Goal: Task Accomplishment & Management: Manage account settings

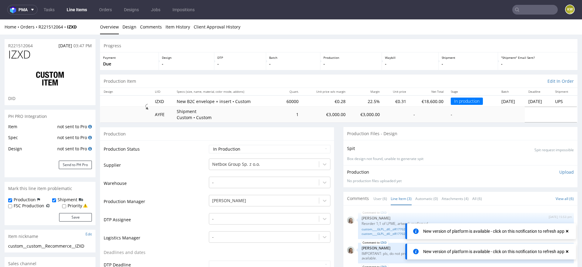
drag, startPoint x: 515, startPoint y: 14, endPoint x: 519, endPoint y: 7, distance: 8.2
click at [515, 14] on input "text" at bounding box center [536, 10] width 46 height 10
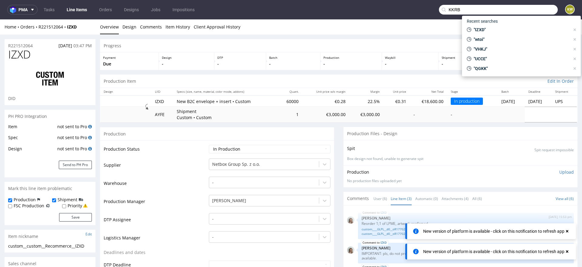
type input "KKRB"
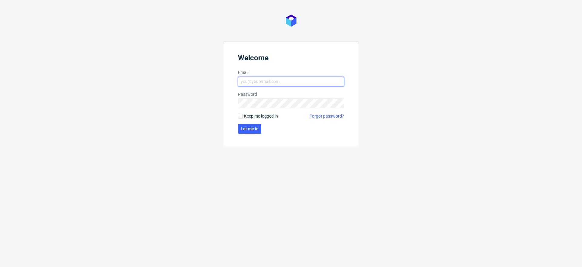
type input "klaudia.wisniewska@packhelp.com"
click at [251, 134] on form "Welcome Email klaudia.wisniewska@packhelp.com Password Keep me logged in Forgot…" at bounding box center [291, 93] width 136 height 105
click at [246, 128] on span "Let me in" at bounding box center [250, 129] width 18 height 4
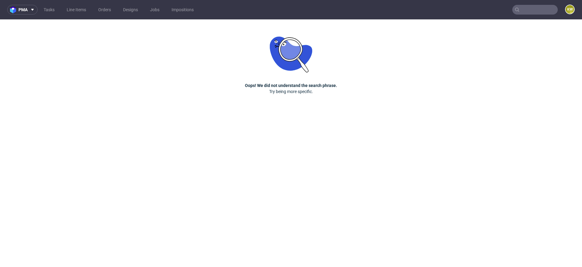
click at [531, 10] on input "text" at bounding box center [536, 10] width 46 height 10
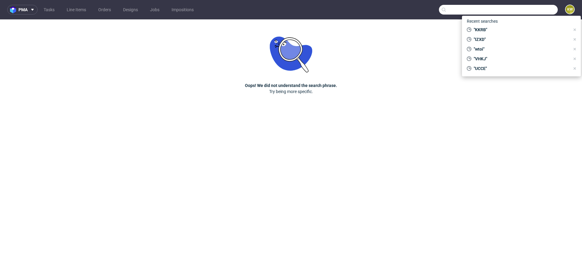
paste input "KKRB"
type input "KKRB"
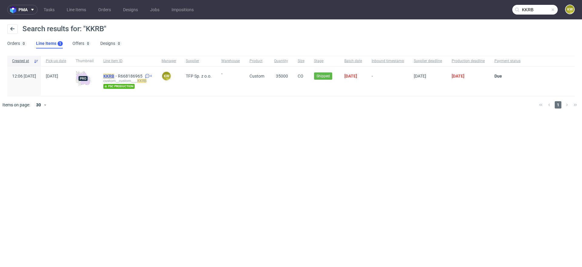
click at [114, 75] on mark "KKRB" at bounding box center [108, 76] width 11 height 5
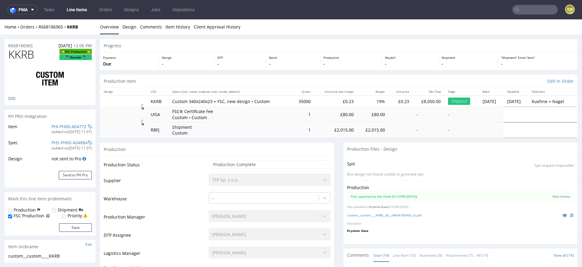
select select "in_progress"
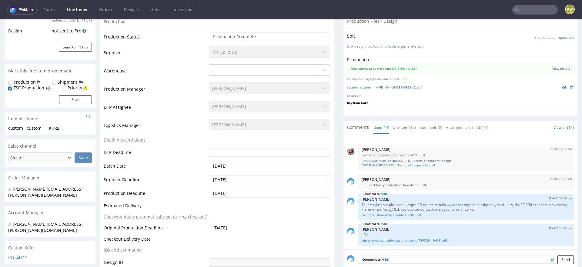
scroll to position [118, 0]
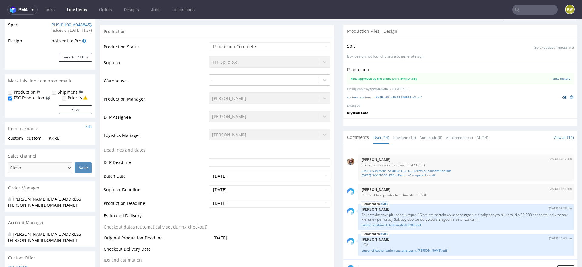
click at [560, 98] on link at bounding box center [565, 97] width 11 height 7
click at [249, 130] on div "Natalia Szubert" at bounding box center [270, 133] width 122 height 8
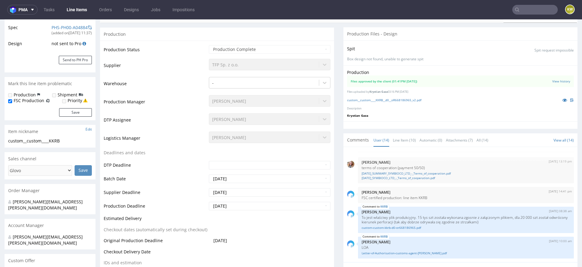
scroll to position [0, 0]
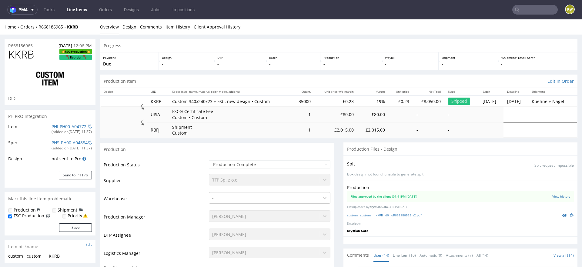
click at [19, 55] on span "KKRB" at bounding box center [21, 55] width 26 height 12
copy span "KKRB"
click at [187, 189] on td "Supplier" at bounding box center [156, 183] width 104 height 18
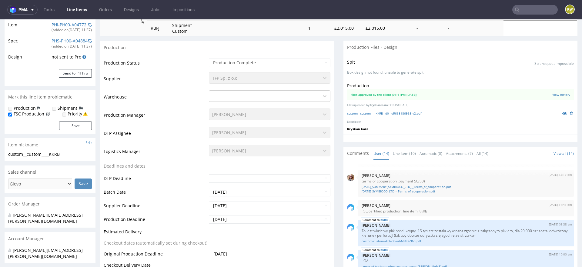
scroll to position [102, 0]
click at [405, 152] on link "Line Item (10)" at bounding box center [404, 153] width 23 height 13
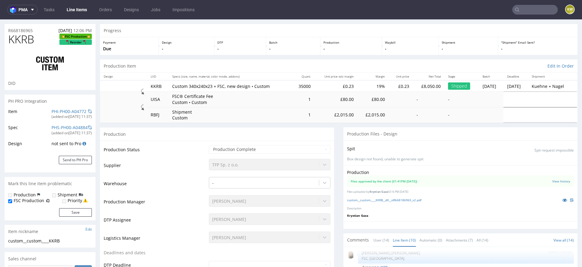
scroll to position [0, 0]
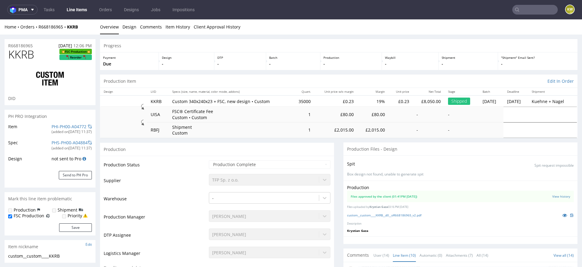
click at [24, 54] on span "KKRB" at bounding box center [21, 55] width 26 height 12
click at [526, 11] on input "text" at bounding box center [536, 10] width 46 height 10
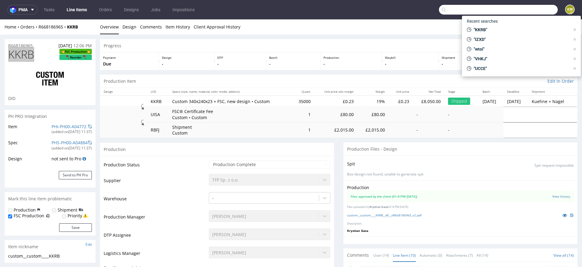
paste input "DFRE"
type input "DFRE"
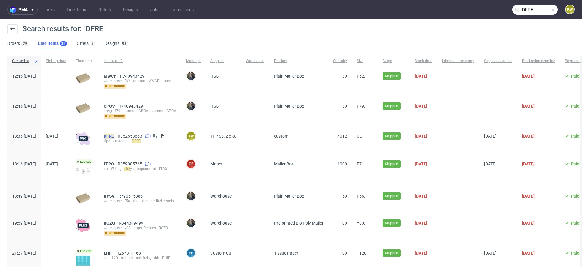
click at [114, 136] on mark "DFRE" at bounding box center [109, 136] width 10 height 5
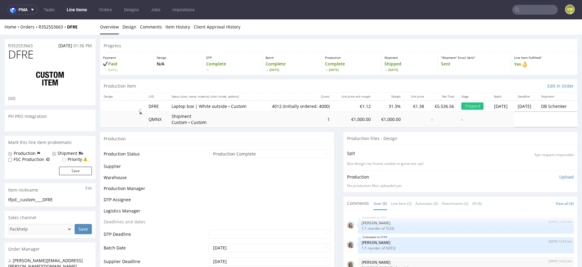
scroll to position [31, 0]
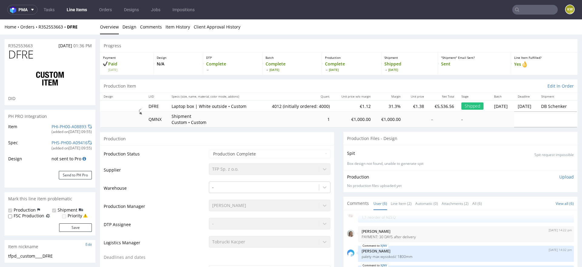
select select "in_progress"
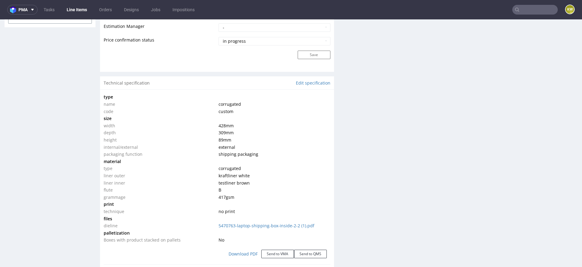
scroll to position [536, 0]
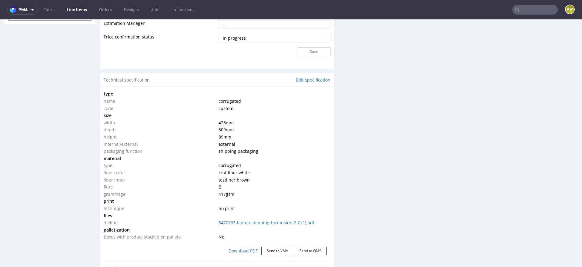
click at [386, 169] on div "Production Files - Design Spit Spit request impossible Box design not found, un…" at bounding box center [461, 187] width 234 height 1183
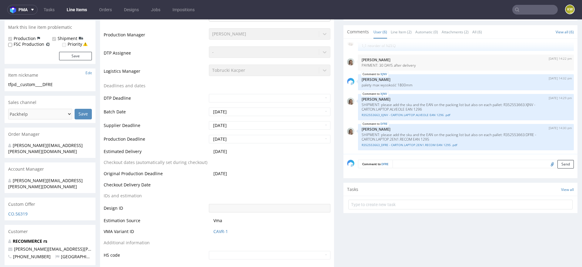
scroll to position [173, 0]
click at [218, 231] on link "CAVR-1" at bounding box center [221, 231] width 15 height 6
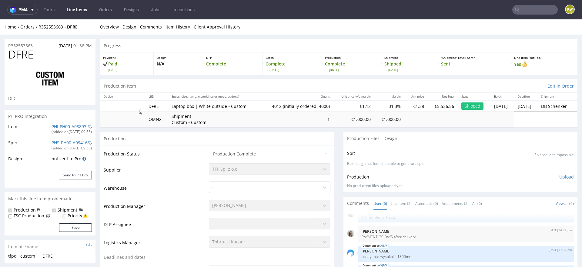
click at [25, 56] on span "DFRE" at bounding box center [20, 55] width 25 height 12
copy span "DFRE"
click at [524, 5] on input "text" at bounding box center [536, 10] width 46 height 10
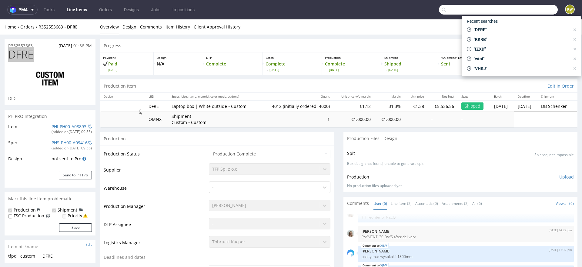
paste input "TRRA"
type input "TRRA"
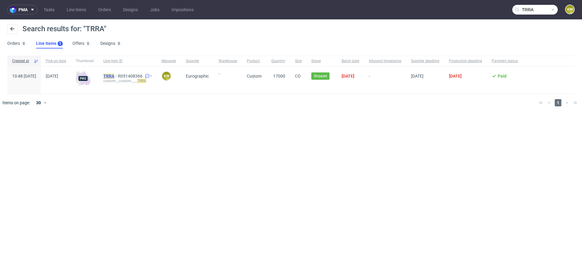
click at [114, 76] on mark "TRRA" at bounding box center [108, 76] width 11 height 5
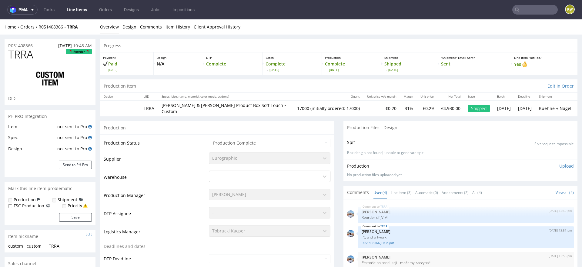
select select "in_progress"
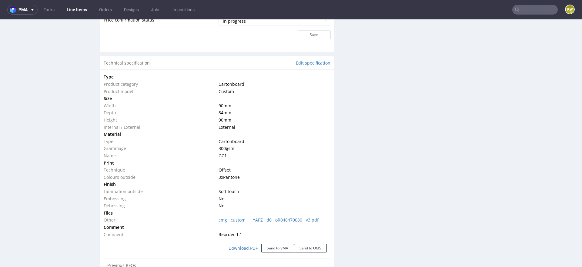
scroll to position [542, 0]
click at [294, 224] on td at bounding box center [273, 226] width 113 height 7
click at [290, 223] on td at bounding box center [273, 226] width 113 height 7
click at [289, 217] on link "cmg__custom____YAPZ__d0__oR048470080__v3.pdf" at bounding box center [269, 220] width 100 height 6
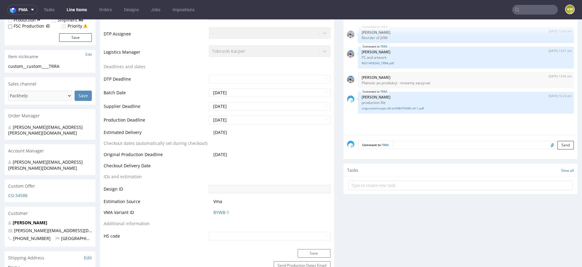
scroll to position [0, 0]
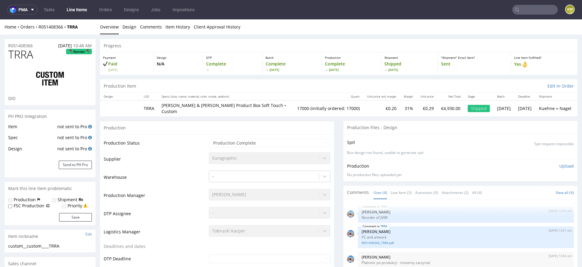
click at [18, 52] on span "TRRA" at bounding box center [20, 55] width 25 height 12
copy span "TRRA"
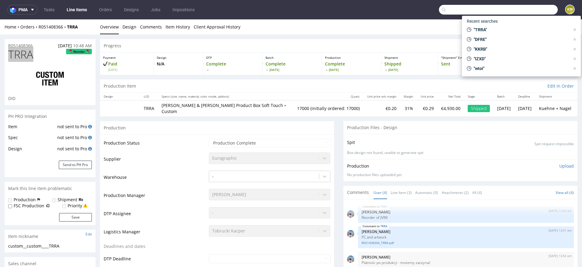
click at [521, 6] on input "text" at bounding box center [498, 10] width 119 height 10
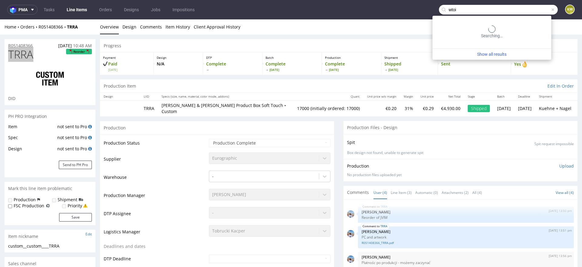
type input "wtoi"
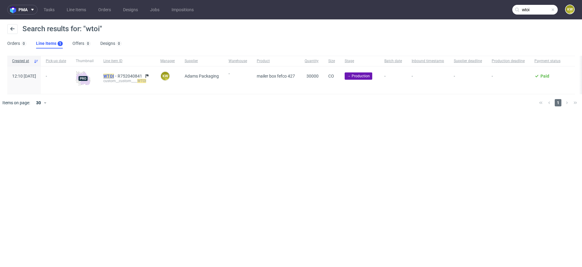
click at [114, 76] on mark "WTOI" at bounding box center [108, 76] width 11 height 5
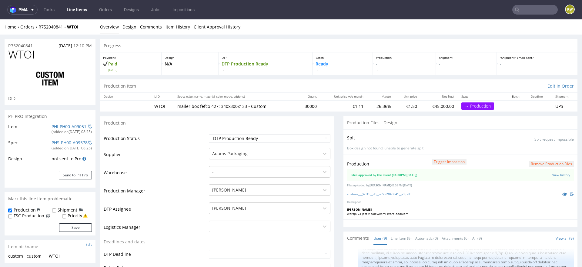
click at [24, 49] on span "WTOI" at bounding box center [21, 55] width 27 height 12
copy span "WTOI"
click at [393, 191] on div "custom____WTOI__d0__oR752040841__v3.pdf" at bounding box center [460, 194] width 227 height 7
click at [392, 192] on link "custom____WTOI__d0__oR752040841__v3.pdf" at bounding box center [378, 194] width 63 height 4
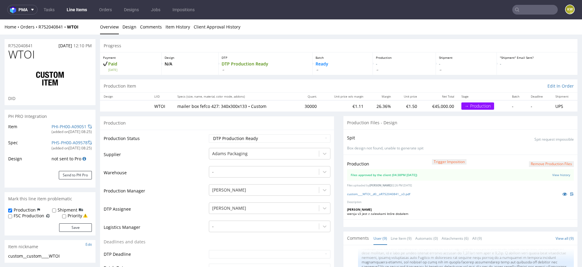
click at [59, 130] on div "(added on 11.09.2025, 08:25 )" at bounding box center [72, 132] width 40 height 5
click at [60, 126] on link "PHI-PH00-A09051" at bounding box center [69, 127] width 35 height 6
click at [74, 13] on link "Line Items" at bounding box center [77, 10] width 28 height 10
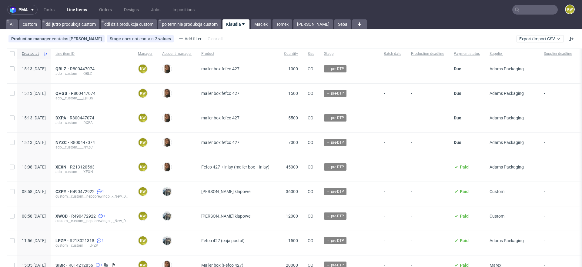
click at [521, 12] on input "text" at bounding box center [536, 10] width 46 height 10
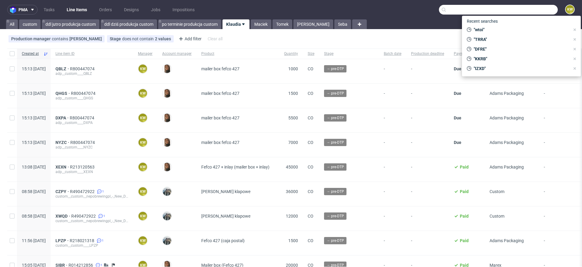
click at [521, 12] on input "text" at bounding box center [498, 10] width 119 height 10
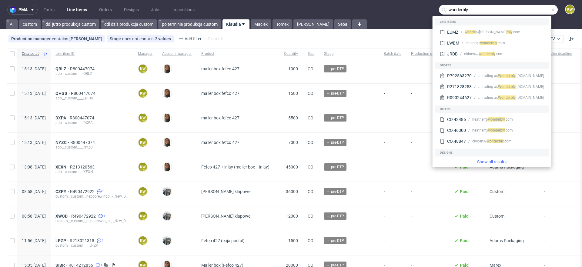
type input "wonderbly"
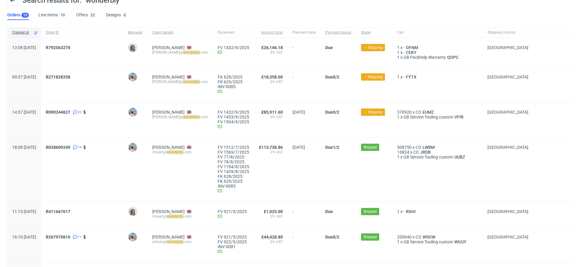
scroll to position [37, 0]
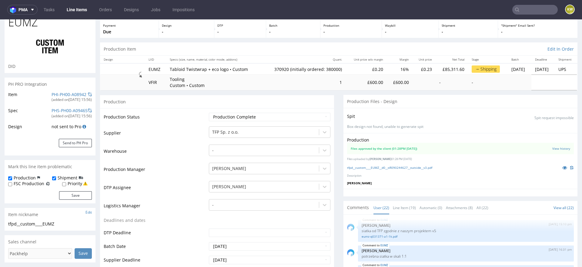
scroll to position [6, 0]
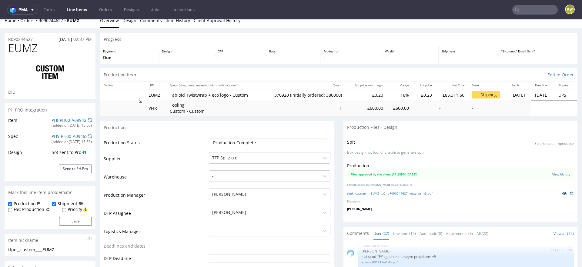
click at [560, 195] on link at bounding box center [565, 193] width 11 height 7
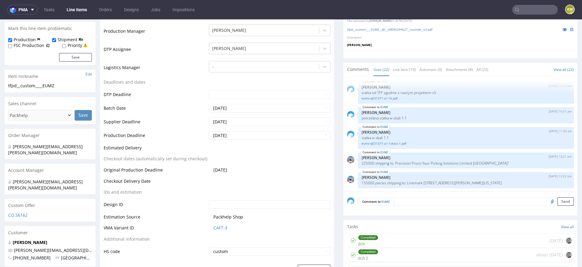
scroll to position [0, 0]
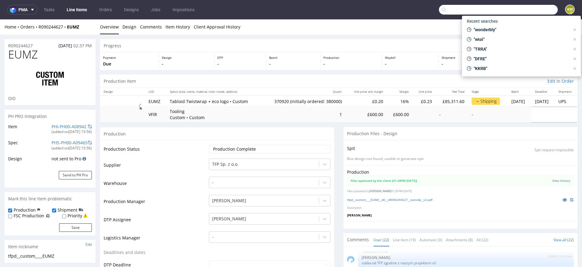
click at [523, 12] on input "text" at bounding box center [498, 10] width 119 height 10
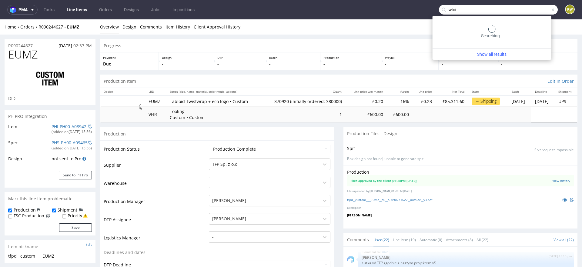
type input "wtoi"
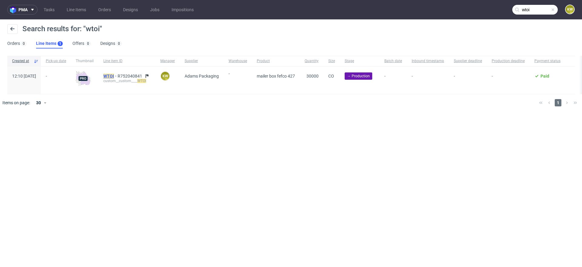
click at [114, 76] on mark "WTOI" at bounding box center [108, 76] width 11 height 5
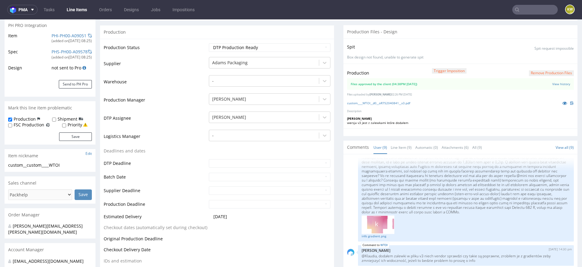
scroll to position [97, 0]
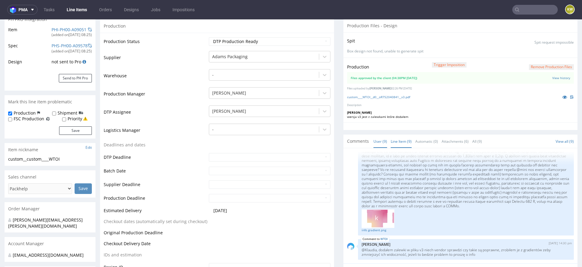
click at [396, 141] on link "Line Item (9)" at bounding box center [401, 141] width 21 height 13
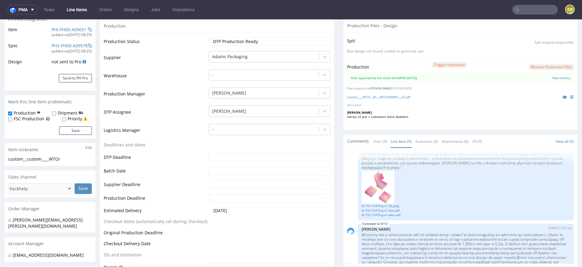
scroll to position [186, 0]
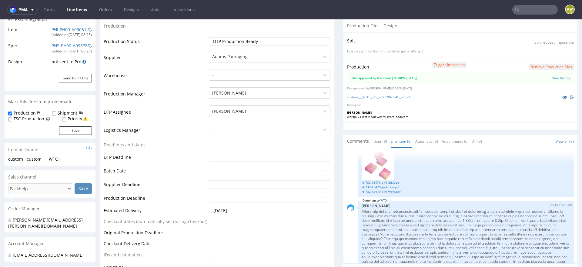
click at [384, 191] on link "kt-732-15470-g-v1-wew.pdf" at bounding box center [466, 192] width 209 height 5
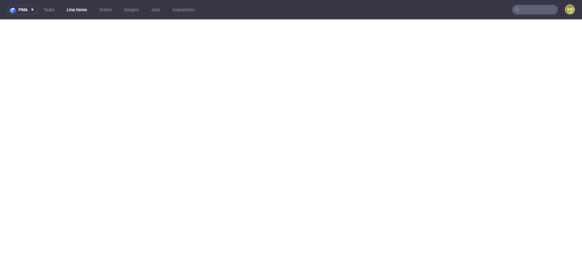
select select "in_progress"
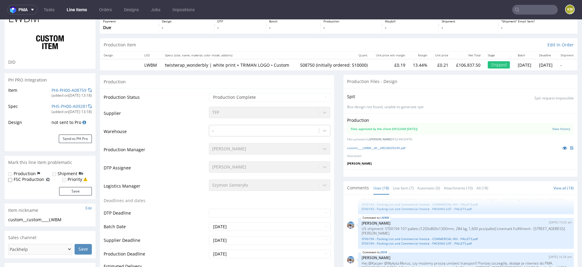
scroll to position [38, 0]
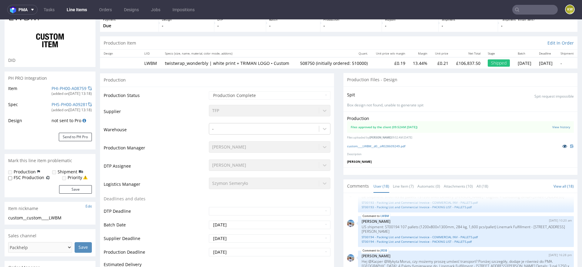
click at [563, 148] on icon at bounding box center [565, 146] width 5 height 4
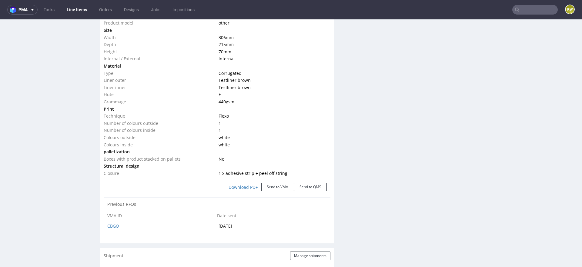
scroll to position [563, 0]
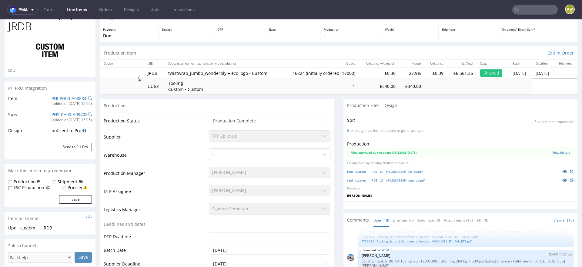
scroll to position [33, 0]
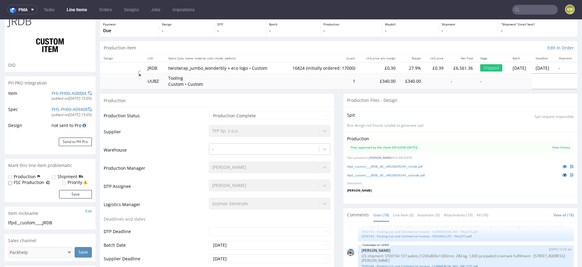
click at [563, 174] on icon at bounding box center [565, 175] width 5 height 4
click at [563, 167] on icon at bounding box center [565, 166] width 5 height 4
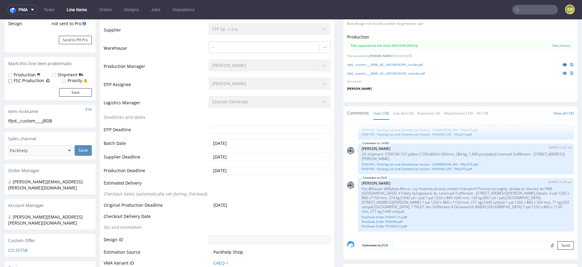
scroll to position [0, 0]
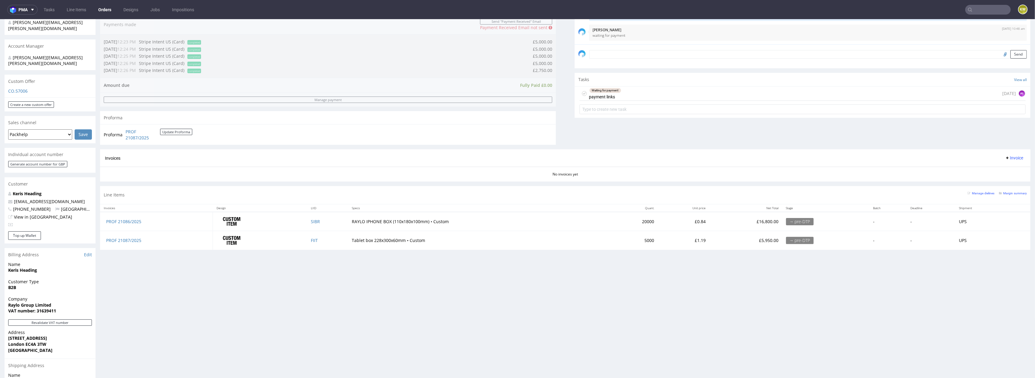
scroll to position [166, 0]
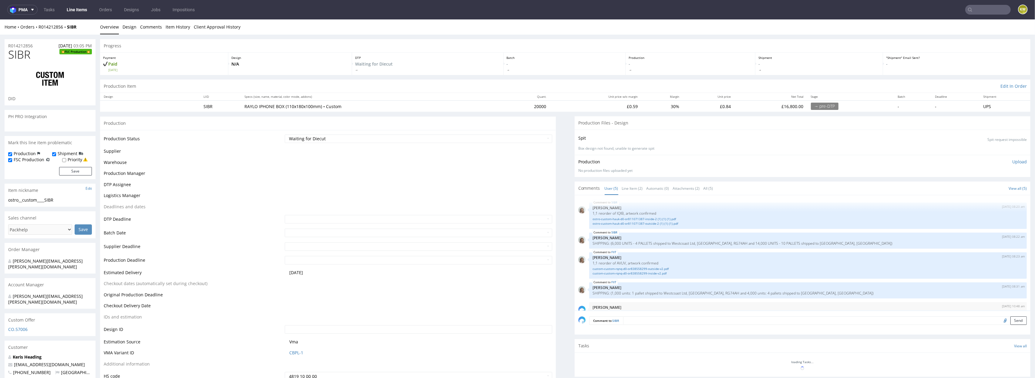
scroll to position [11, 0]
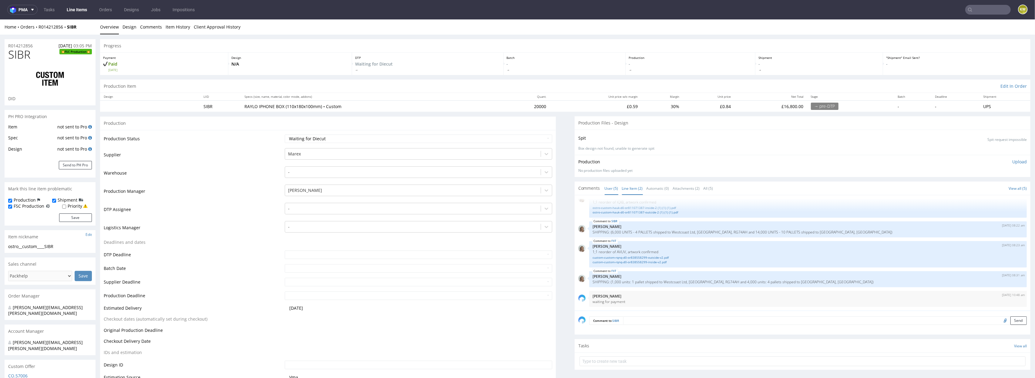
click at [623, 185] on link "Line Item (2)" at bounding box center [632, 188] width 21 height 13
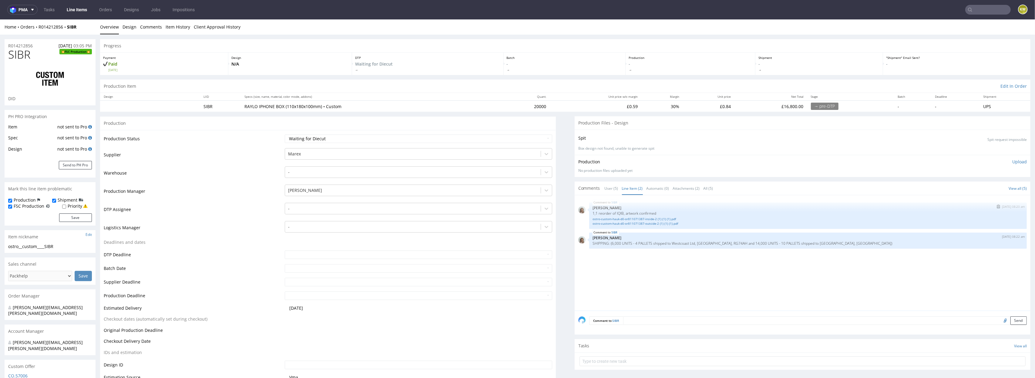
click at [616, 213] on p "1;1 reorder of IQIB, artwork confirmed" at bounding box center [808, 213] width 430 height 5
copy p "IQIB"
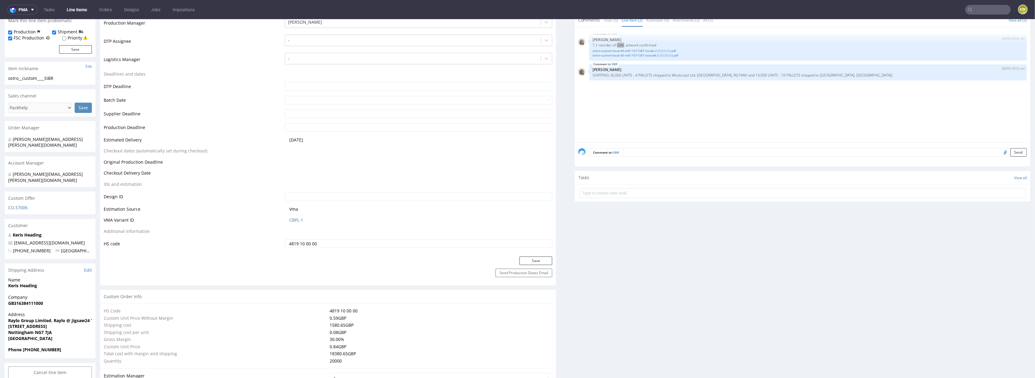
scroll to position [175, 0]
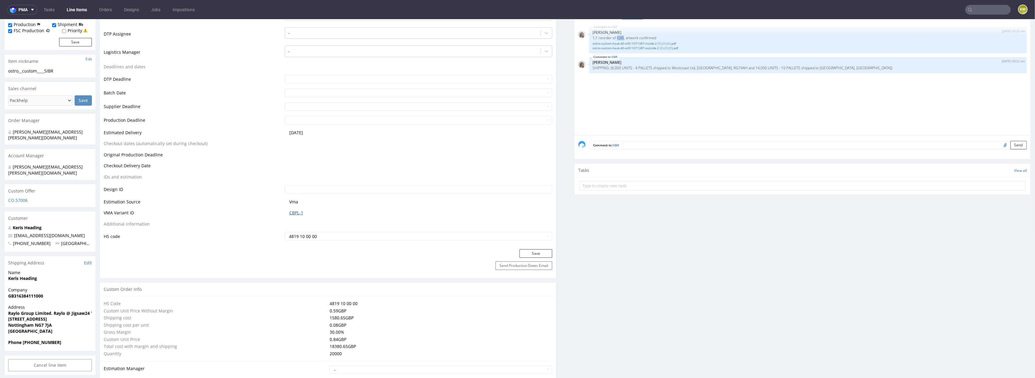
click at [298, 212] on link "CBPL-1" at bounding box center [296, 213] width 14 height 6
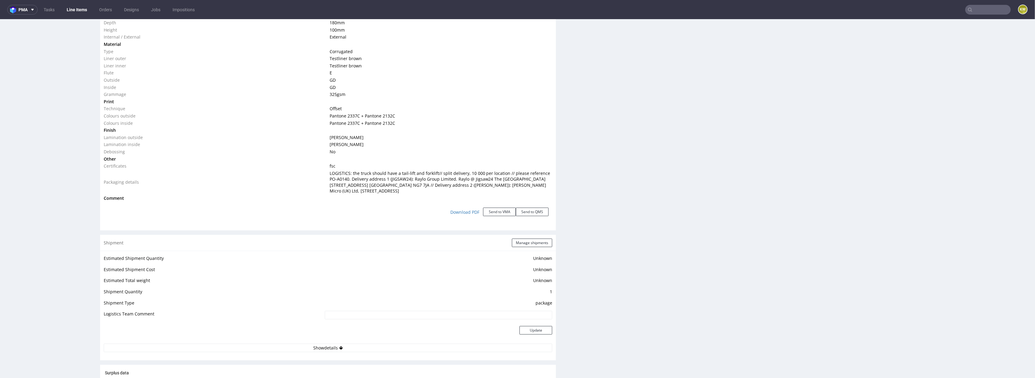
scroll to position [971, 0]
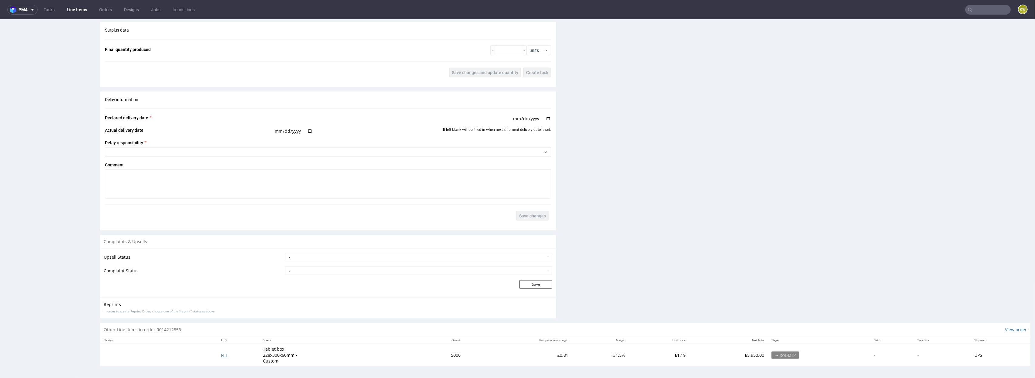
click at [224, 355] on span "FIIT" at bounding box center [224, 355] width 7 height 6
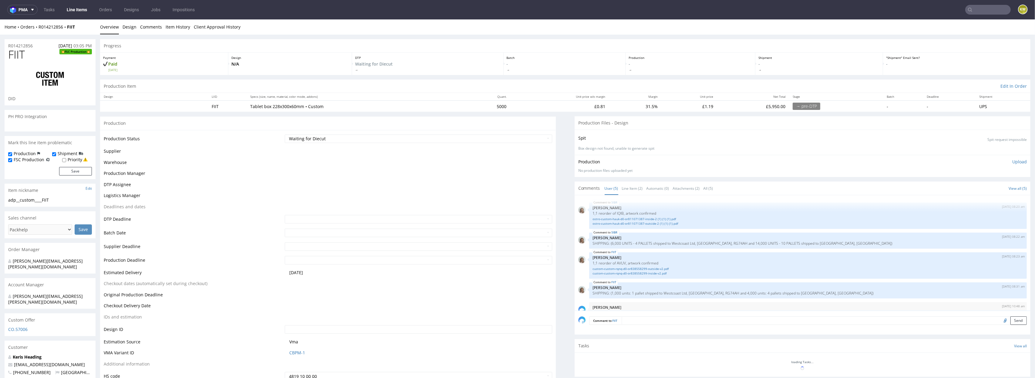
scroll to position [11, 0]
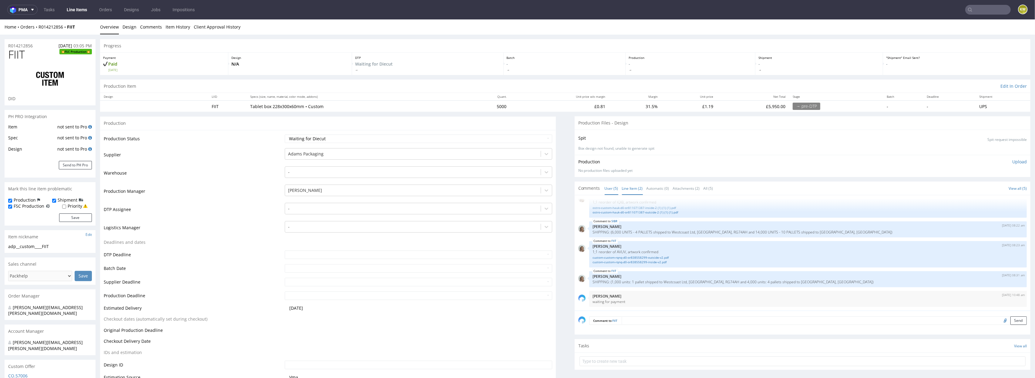
click at [628, 189] on link "Line Item (2)" at bounding box center [632, 188] width 21 height 13
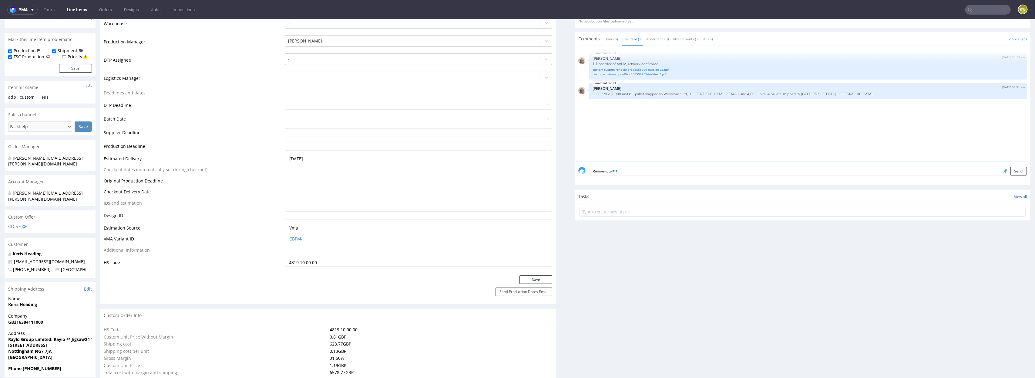
scroll to position [155, 0]
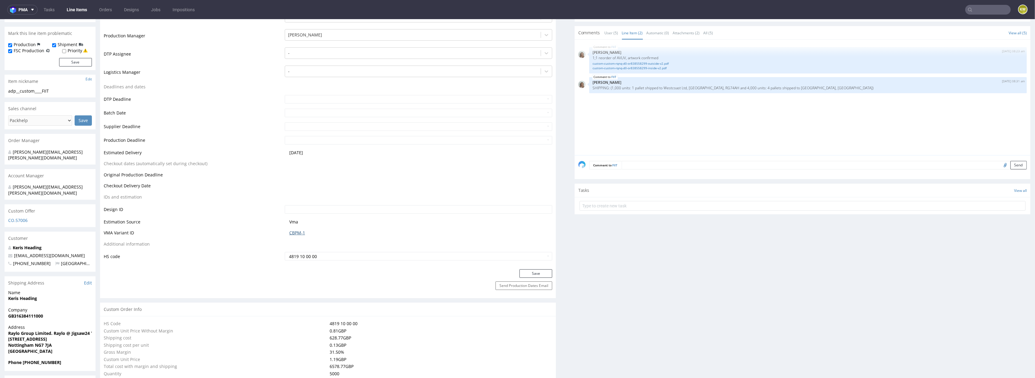
click at [291, 234] on link "CBPM-1" at bounding box center [297, 233] width 16 height 6
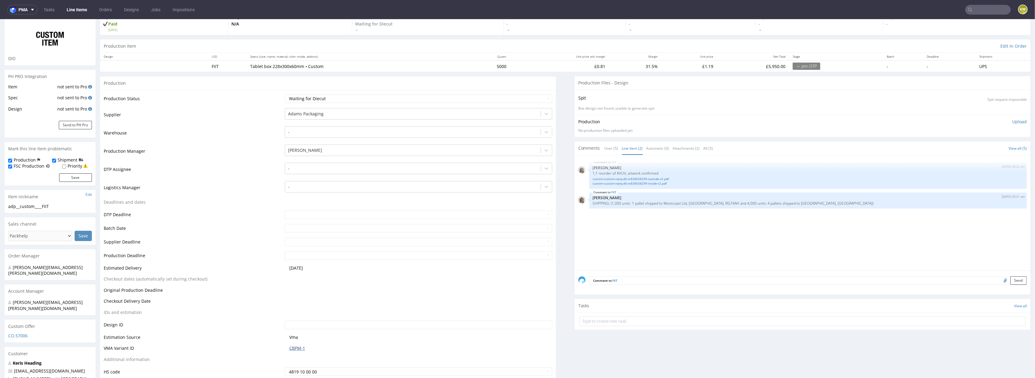
scroll to position [0, 0]
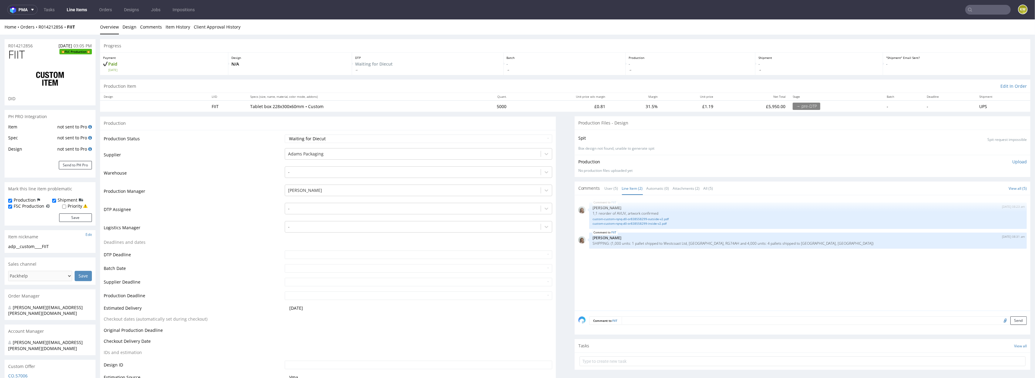
click at [86, 11] on link "Line Items" at bounding box center [77, 10] width 28 height 10
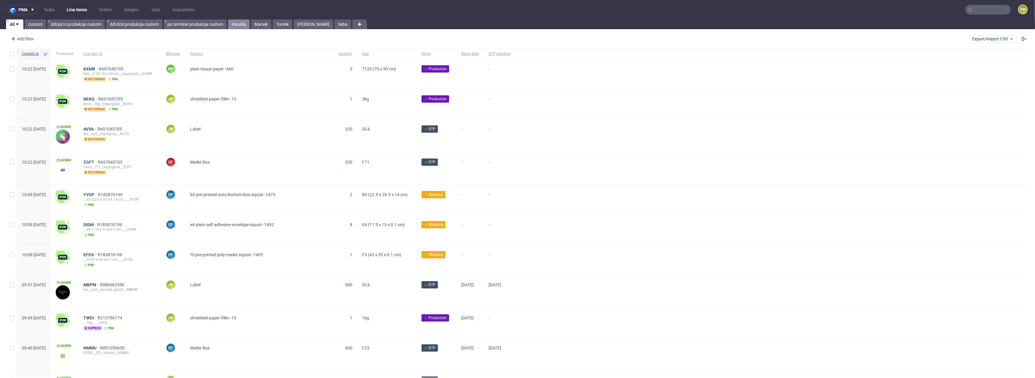
click at [241, 27] on link "Klaudia" at bounding box center [239, 24] width 22 height 10
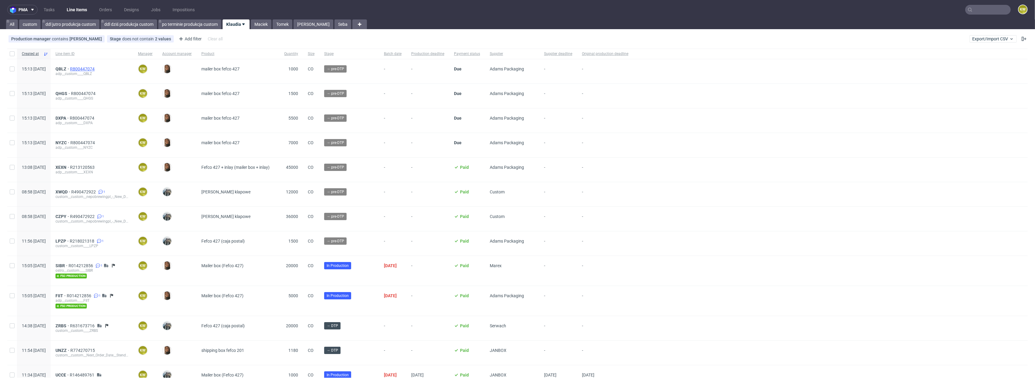
click at [96, 67] on span "R800447074" at bounding box center [83, 68] width 26 height 5
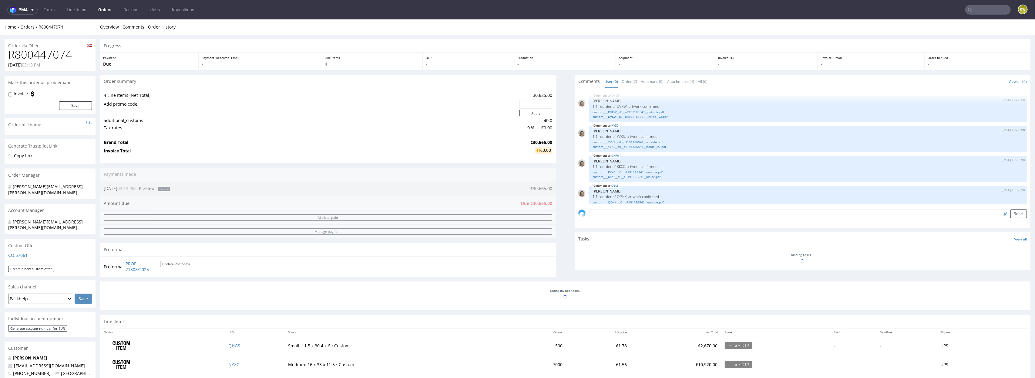
scroll to position [52, 0]
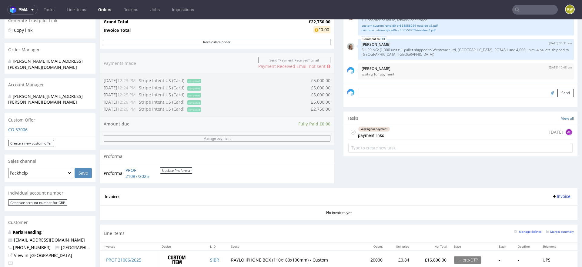
scroll to position [162, 0]
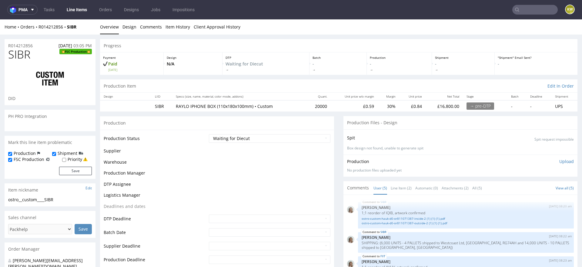
scroll to position [20, 0]
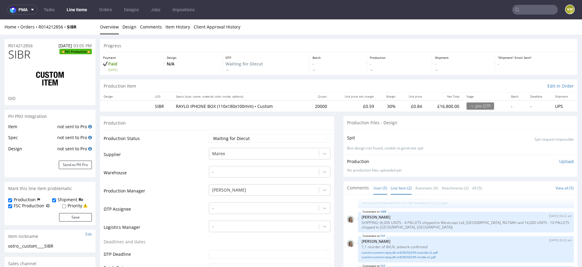
click at [399, 184] on link "Line Item (2)" at bounding box center [401, 188] width 21 height 13
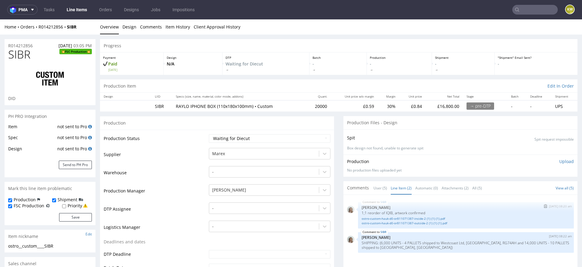
click at [388, 211] on p "1;1 reorder of IQIB, artwork confirmed" at bounding box center [466, 213] width 209 height 5
click at [387, 211] on p "1;1 reorder of IQIB, artwork confirmed" at bounding box center [466, 213] width 209 height 5
copy p "IQIB"
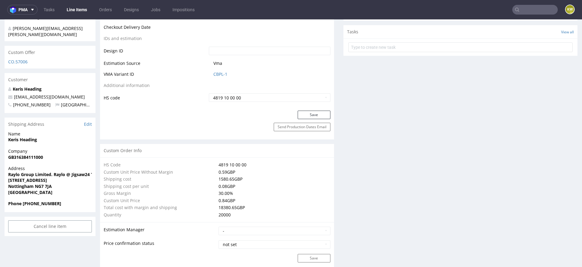
scroll to position [1096, 0]
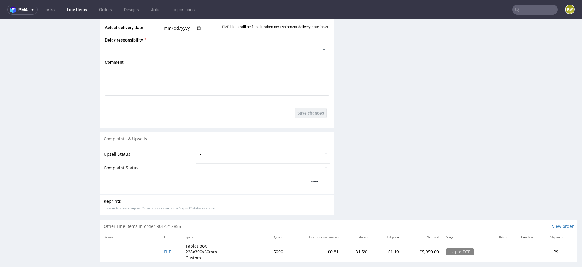
click at [162, 246] on td "FIIT" at bounding box center [171, 252] width 22 height 22
click at [164, 249] on span "FIIT" at bounding box center [167, 252] width 7 height 6
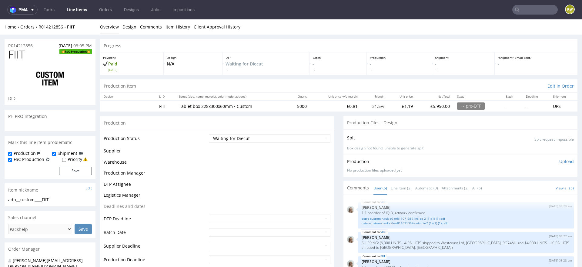
scroll to position [20, 0]
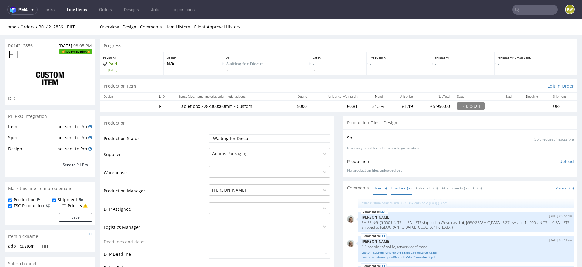
click at [393, 189] on link "Line Item (2)" at bounding box center [401, 188] width 21 height 13
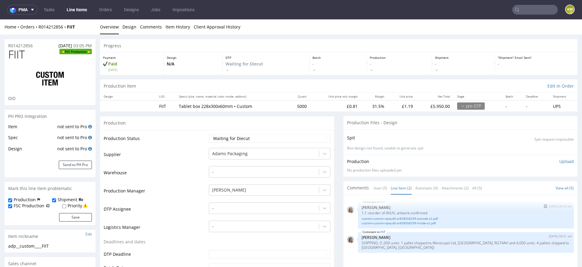
click at [384, 211] on p "1;1 reorder of AVUV, artwork confirmed" at bounding box center [466, 213] width 209 height 5
copy p "AVUV"
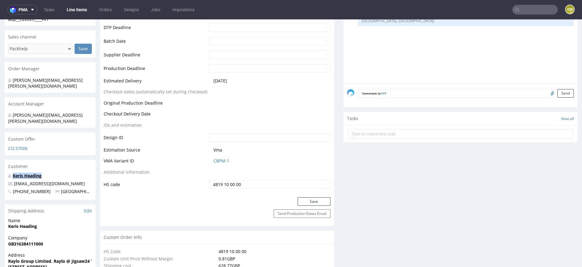
scroll to position [234, 0]
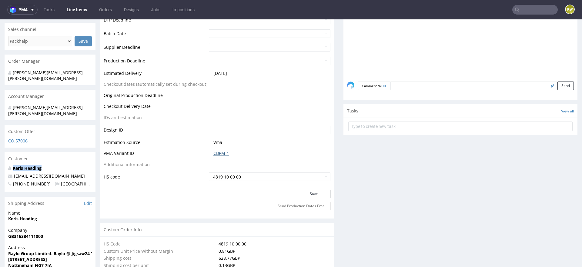
click at [218, 153] on link "CBPM-1" at bounding box center [222, 153] width 16 height 6
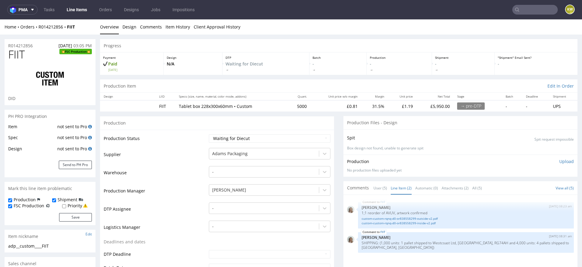
click at [236, 143] on td "Waiting for Artwork Waiting for Diecut Waiting for Mockup Waiting for DTP Waiti…" at bounding box center [268, 141] width 123 height 14
click at [240, 140] on select "Waiting for Artwork Waiting for Diecut Waiting for Mockup Waiting for DTP Waiti…" at bounding box center [270, 138] width 122 height 8
click at [209, 134] on select "Waiting for Artwork Waiting for Diecut Waiting for Mockup Waiting for DTP Waiti…" at bounding box center [270, 138] width 122 height 8
click at [238, 136] on select "Waiting for Artwork Waiting for Diecut Waiting for Mockup Waiting for DTP Waiti…" at bounding box center [270, 138] width 122 height 8
select select "production_in_process"
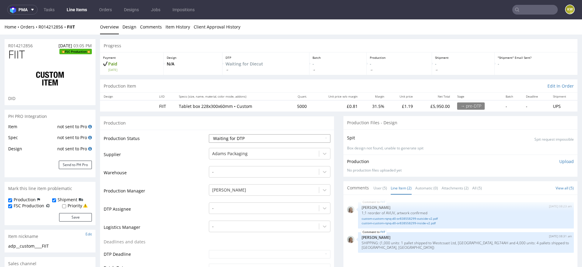
click at [209, 134] on select "Waiting for Artwork Waiting for Diecut Waiting for Mockup Waiting for DTP Waiti…" at bounding box center [270, 138] width 122 height 8
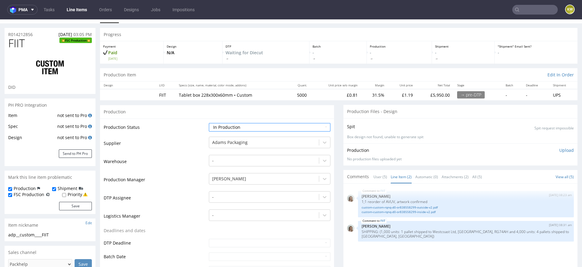
scroll to position [15, 0]
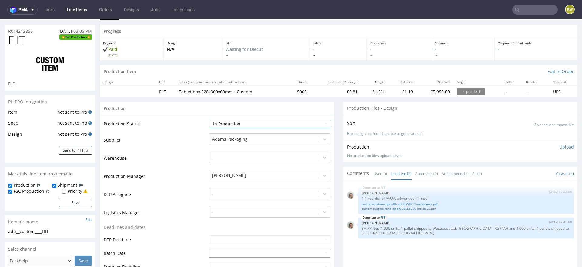
click at [212, 252] on input "text" at bounding box center [270, 253] width 122 height 8
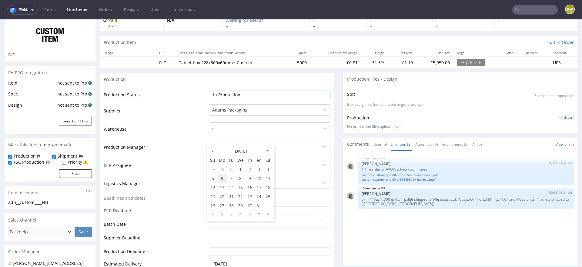
click at [222, 179] on td "6" at bounding box center [221, 178] width 9 height 9
type input "2025-10-06"
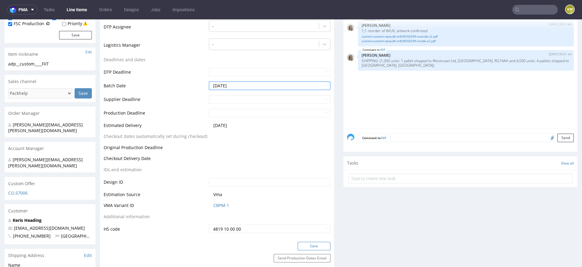
scroll to position [185, 0]
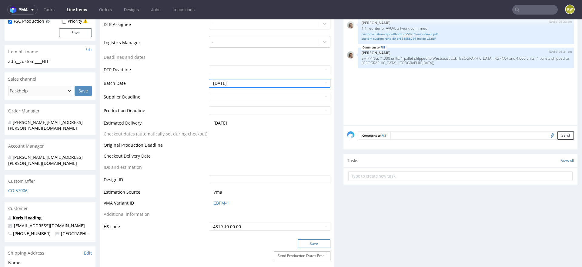
click at [318, 242] on button "Save" at bounding box center [314, 244] width 33 height 8
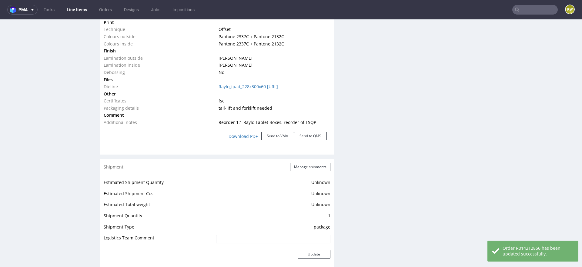
scroll to position [1088, 0]
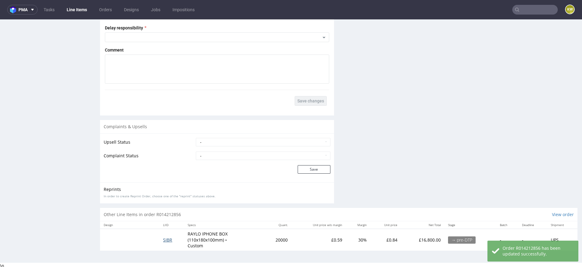
click at [169, 239] on span "SIBR" at bounding box center [167, 240] width 9 height 6
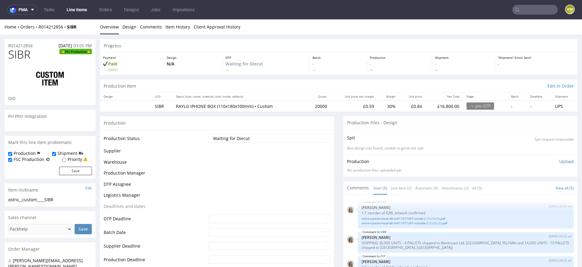
scroll to position [20, 0]
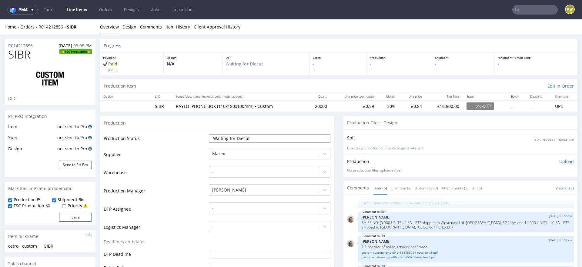
click at [230, 140] on select "Waiting for Artwork Waiting for Diecut Waiting for Mockup Waiting for DTP Waiti…" at bounding box center [270, 138] width 122 height 8
select select "production_in_process"
click at [209, 134] on select "Waiting for Artwork Waiting for Diecut Waiting for Mockup Waiting for DTP Waiti…" at bounding box center [270, 138] width 122 height 8
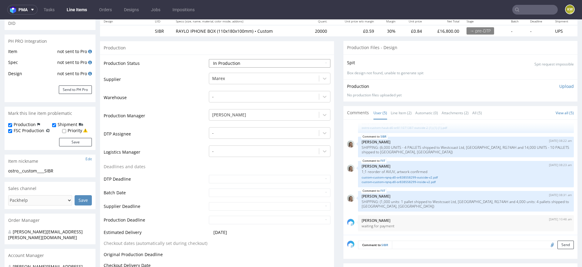
scroll to position [76, 0]
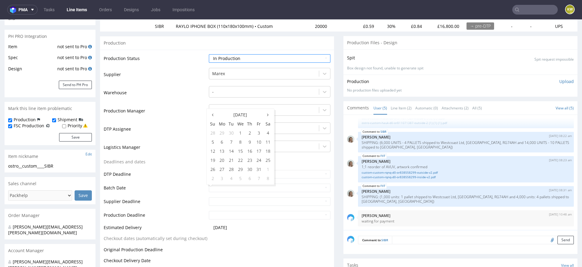
scroll to position [84, 0]
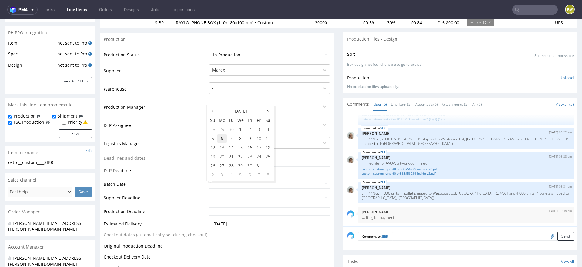
click at [223, 141] on td "6" at bounding box center [221, 138] width 9 height 9
type input "2025-10-06"
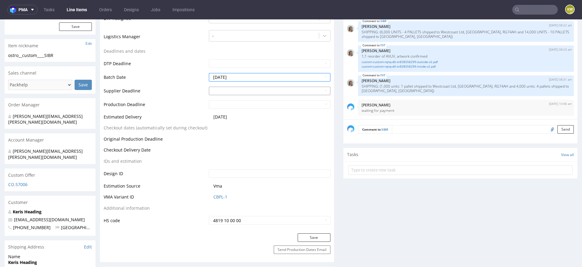
scroll to position [198, 0]
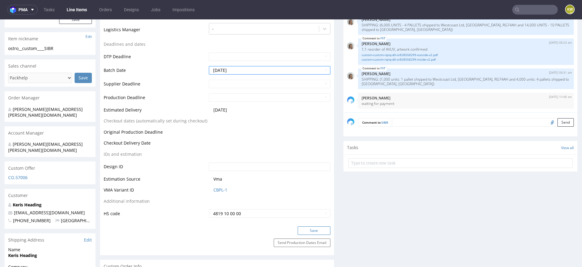
click at [308, 231] on button "Save" at bounding box center [314, 231] width 33 height 8
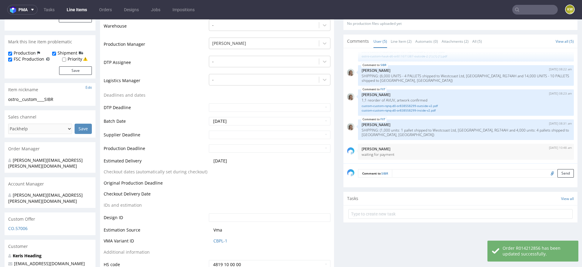
scroll to position [0, 0]
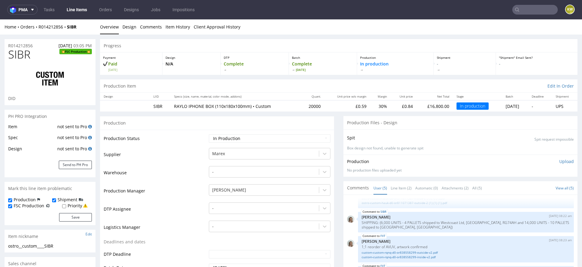
click at [535, 8] on input "text" at bounding box center [536, 10] width 46 height 10
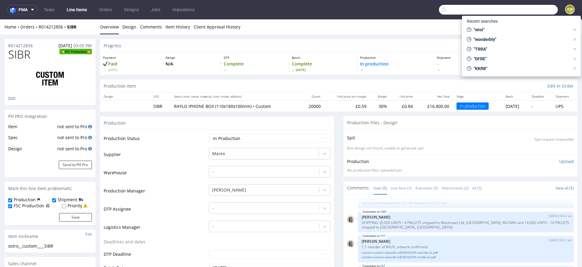
paste input "YCCK"
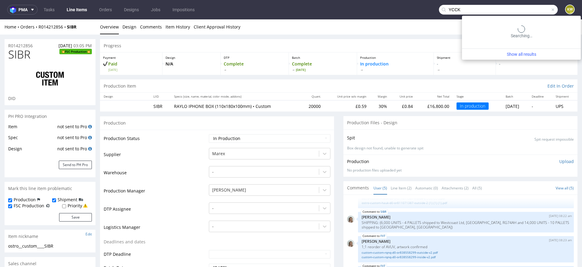
type input "YCCK"
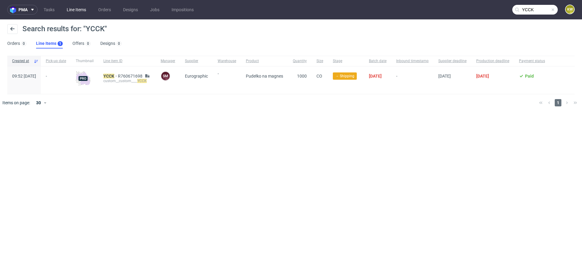
click at [77, 10] on link "Line Items" at bounding box center [76, 10] width 27 height 10
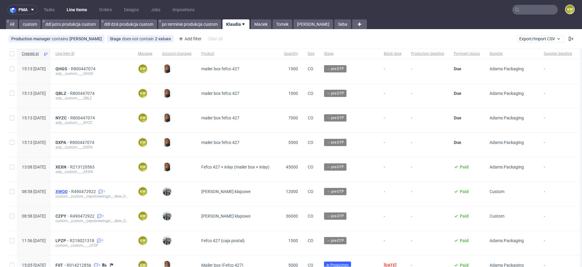
drag, startPoint x: 66, startPoint y: 189, endPoint x: 86, endPoint y: 191, distance: 20.1
click at [86, 191] on div "08:58 Thu 02.10.2025 XWQD R490472922 1 custom__custom__nepobrewingpl_-_New_Deal…" at bounding box center [325, 194] width 636 height 25
copy div "XWQD"
click at [523, 11] on input "text" at bounding box center [536, 10] width 46 height 10
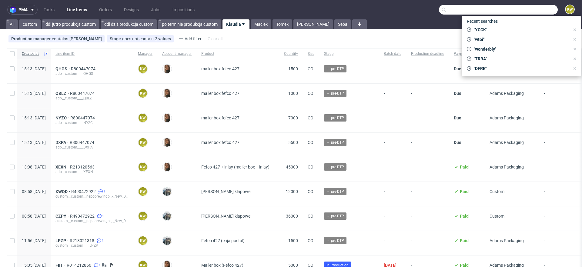
paste input "R191186541"
type input "R191186541"
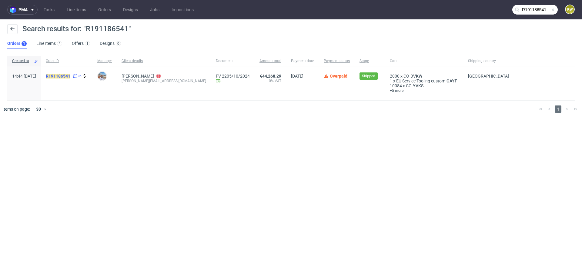
click at [70, 75] on mark "R191186541" at bounding box center [58, 76] width 25 height 5
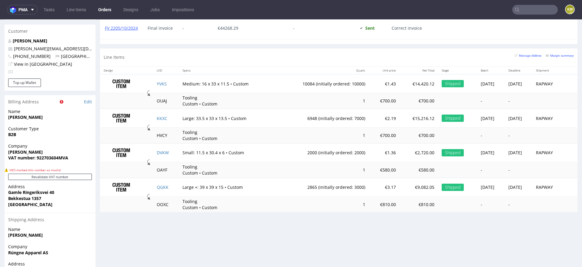
scroll to position [323, 0]
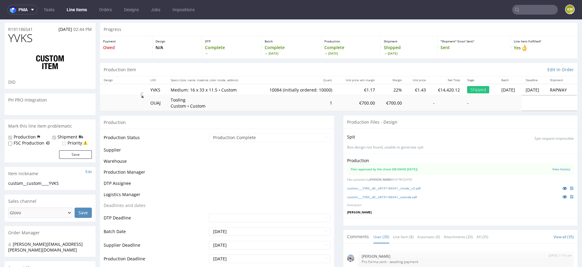
scroll to position [811, 0]
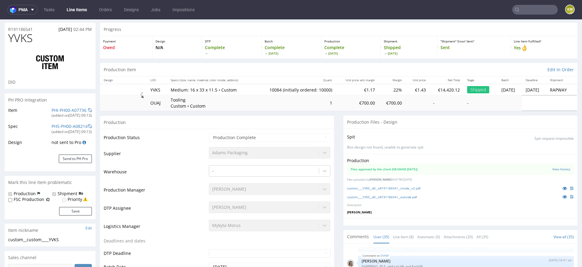
select select "in_progress"
click at [563, 186] on icon at bounding box center [565, 188] width 5 height 4
click at [563, 197] on icon at bounding box center [565, 197] width 5 height 4
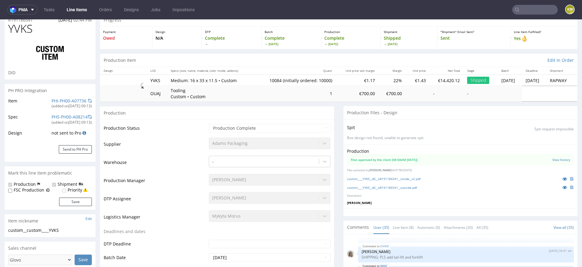
scroll to position [0, 0]
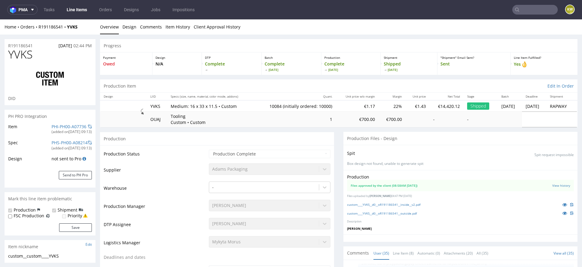
click at [82, 12] on link "Line Items" at bounding box center [77, 10] width 28 height 10
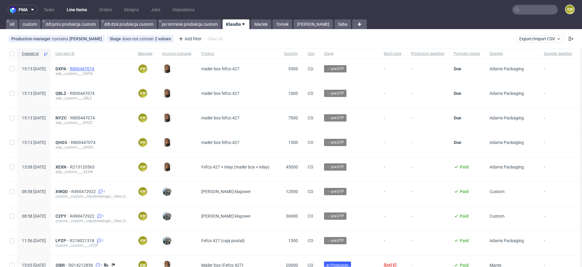
click at [96, 68] on span "R800447074" at bounding box center [83, 68] width 26 height 5
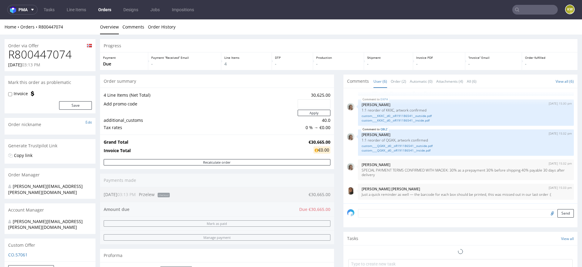
scroll to position [56, 0]
click at [428, 193] on p "Just a quick reminder as well — the barcode for each box should be printed, thi…" at bounding box center [466, 195] width 209 height 5
copy p "barcode"
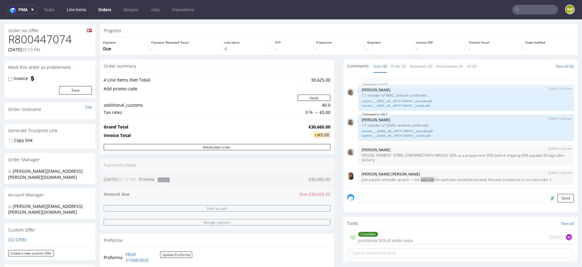
scroll to position [0, 0]
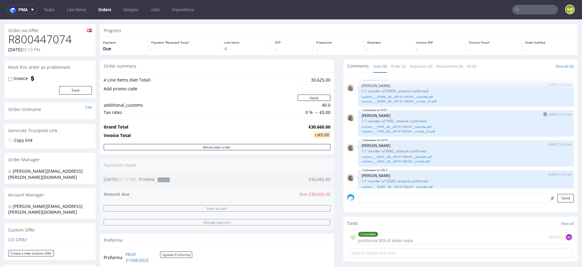
click at [386, 120] on p "1:1 reorder of YVKS, artwork confirmed" at bounding box center [466, 121] width 209 height 5
copy p "YVKS"
click at [387, 150] on p "1:1 reorder of KKXC, artwork confirmed" at bounding box center [466, 151] width 209 height 5
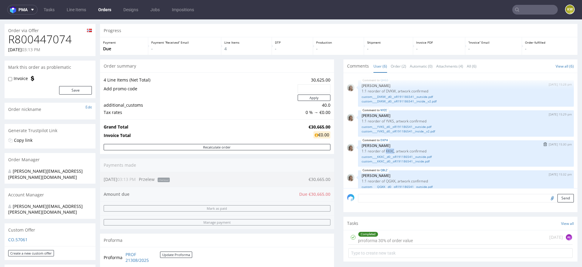
copy p "KKXC"
click at [386, 180] on p "1:1 reorder of QGKK, artwork confirmed" at bounding box center [466, 181] width 209 height 5
copy p "QGKK"
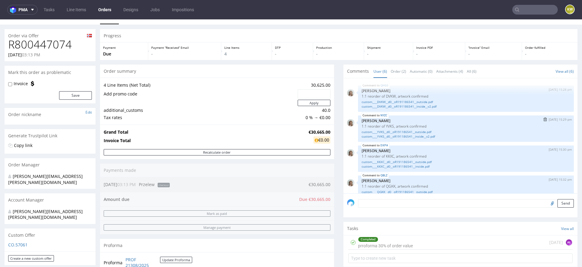
click at [386, 125] on p "1:1 reorder of YVKS, artwork confirmed" at bounding box center [466, 126] width 209 height 5
copy p "YVKS"
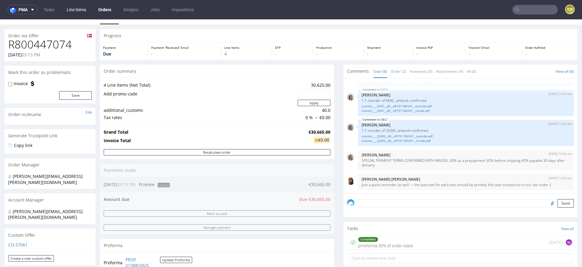
click at [81, 8] on link "Line Items" at bounding box center [76, 10] width 27 height 10
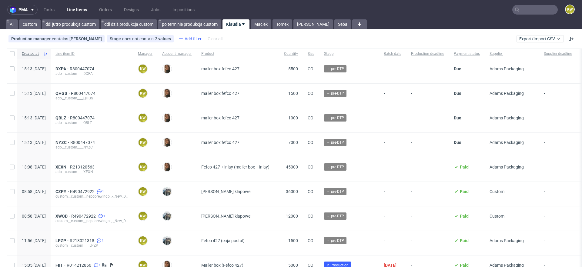
click at [194, 42] on div "Add filter" at bounding box center [189, 39] width 27 height 10
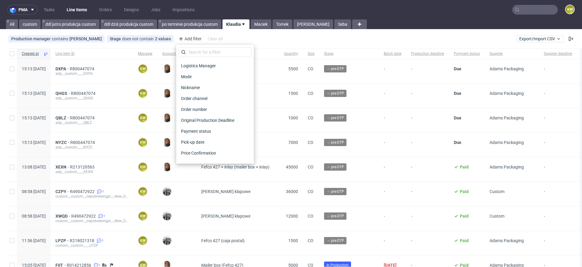
scroll to position [488, 0]
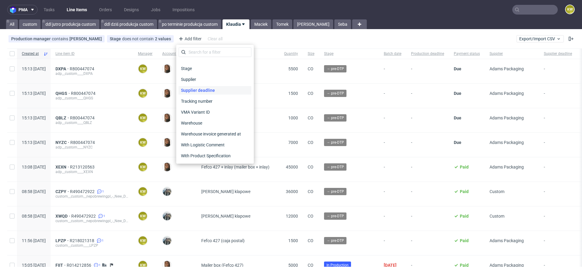
click at [208, 88] on span "Supplier deadline" at bounding box center [198, 90] width 39 height 8
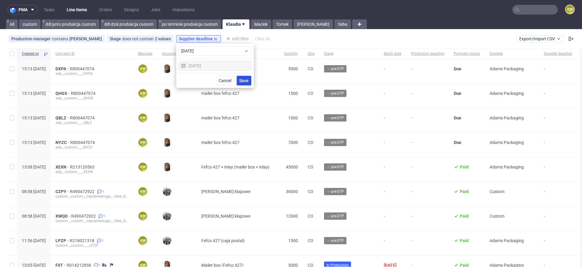
click at [245, 82] on span "Save" at bounding box center [243, 81] width 9 height 4
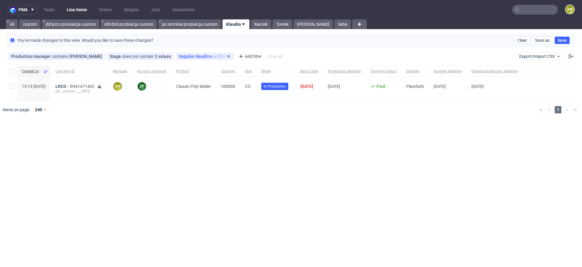
click at [206, 57] on div "Supplier deadline is today" at bounding box center [205, 56] width 52 height 5
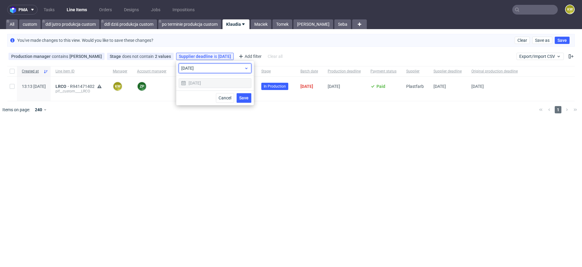
click at [199, 73] on div "today" at bounding box center [215, 68] width 73 height 10
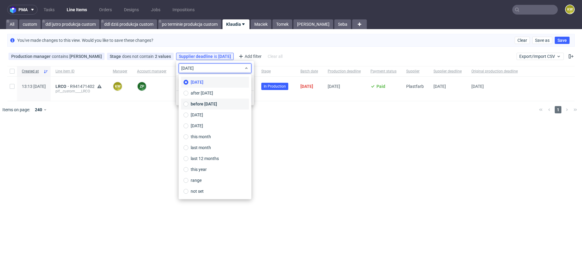
click at [200, 103] on span "before today" at bounding box center [204, 104] width 26 height 6
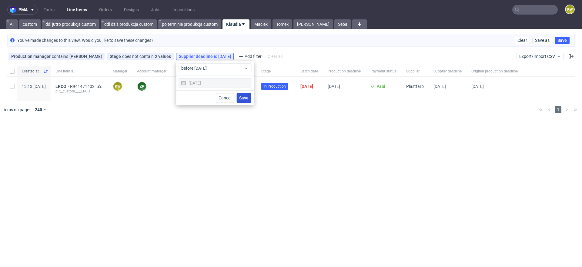
click at [246, 100] on span "Save" at bounding box center [243, 98] width 9 height 4
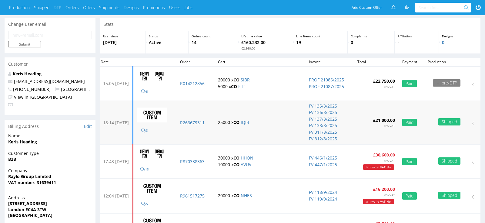
scroll to position [17, 0]
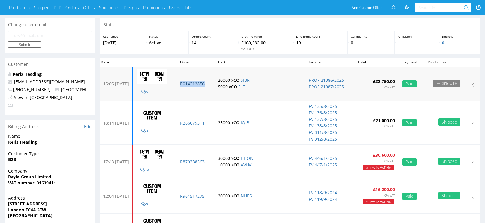
click at [208, 83] on p "R014212856" at bounding box center [195, 84] width 31 height 6
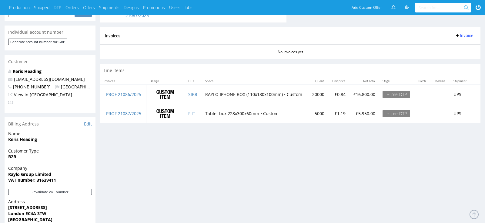
scroll to position [275, 0]
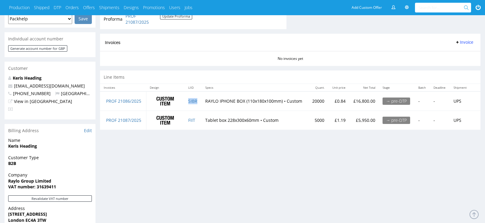
click at [200, 102] on td "SIBR" at bounding box center [193, 100] width 17 height 19
click at [200, 120] on td "FIIT" at bounding box center [193, 119] width 17 height 19
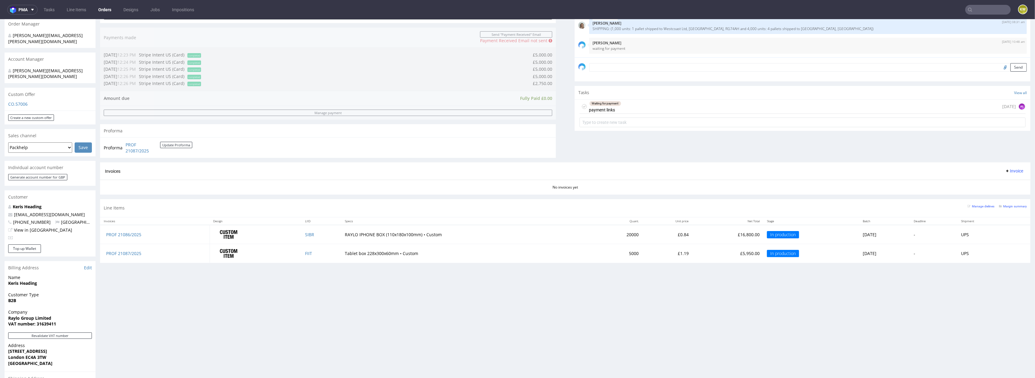
scroll to position [138, 0]
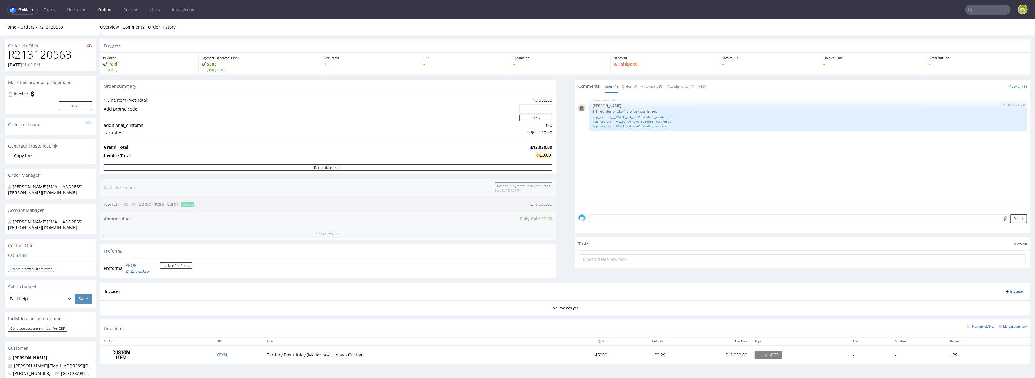
click at [974, 2] on nav "pma Tasks Line Items Orders Designs Jobs Impositions KW" at bounding box center [517, 9] width 1035 height 19
click at [972, 9] on input "text" at bounding box center [989, 10] width 46 height 10
paste input "DVKW"
type input "DVKW"
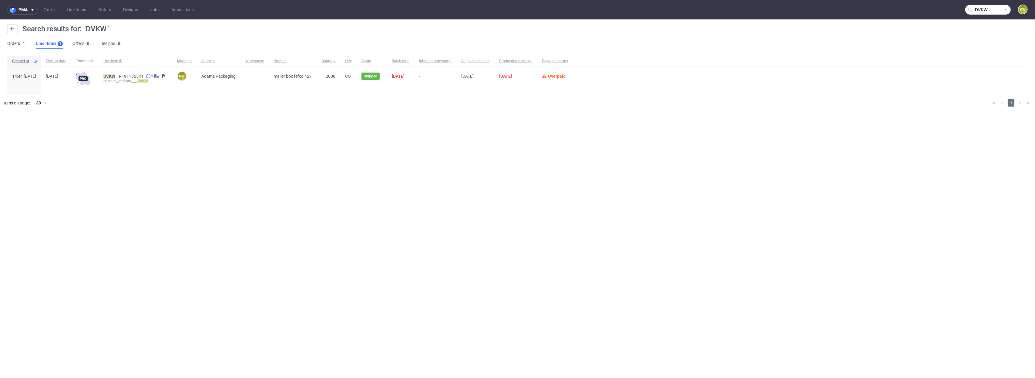
click at [115, 75] on mark "DVKW" at bounding box center [109, 76] width 12 height 5
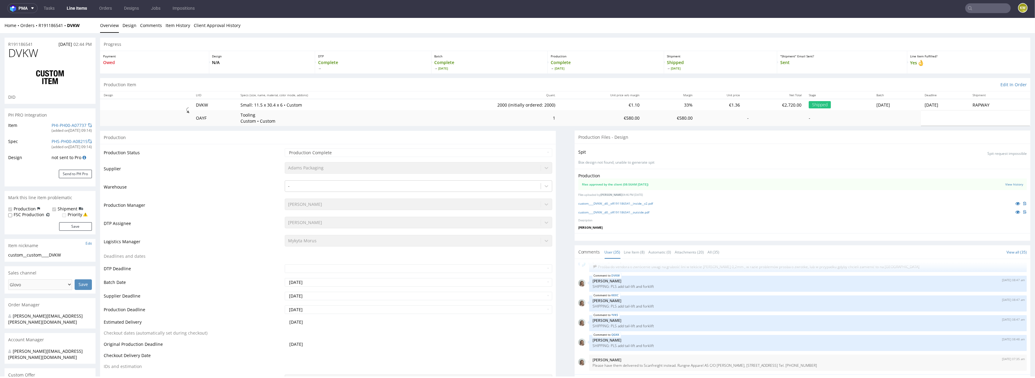
scroll to position [39, 0]
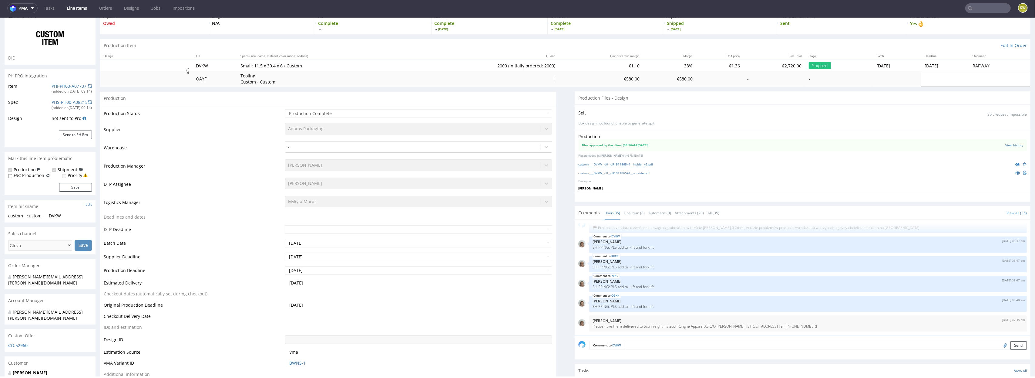
select select "in_progress"
click at [640, 213] on link "Line Item (8)" at bounding box center [634, 212] width 21 height 13
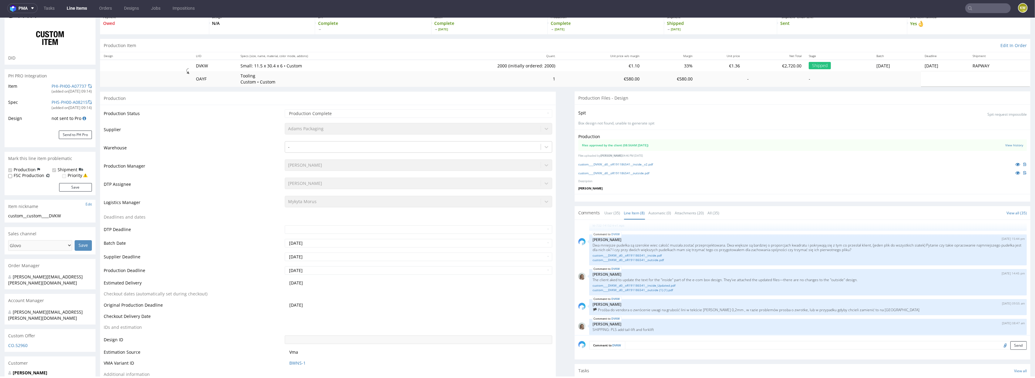
scroll to position [107, 0]
click at [1016, 162] on icon at bounding box center [1018, 164] width 5 height 4
click at [1016, 171] on icon at bounding box center [1018, 172] width 5 height 4
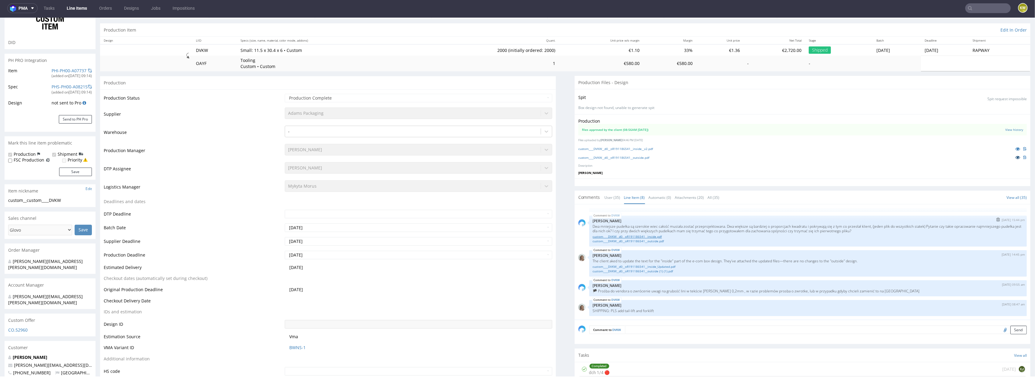
scroll to position [56, 0]
click at [652, 266] on link "custom____DVKW__d0__oR191186541__inside_Updated.pdf" at bounding box center [808, 265] width 430 height 5
click at [646, 271] on link "custom____DVKW__d0__oR191186541__outside (1) (1).pdf" at bounding box center [808, 270] width 430 height 5
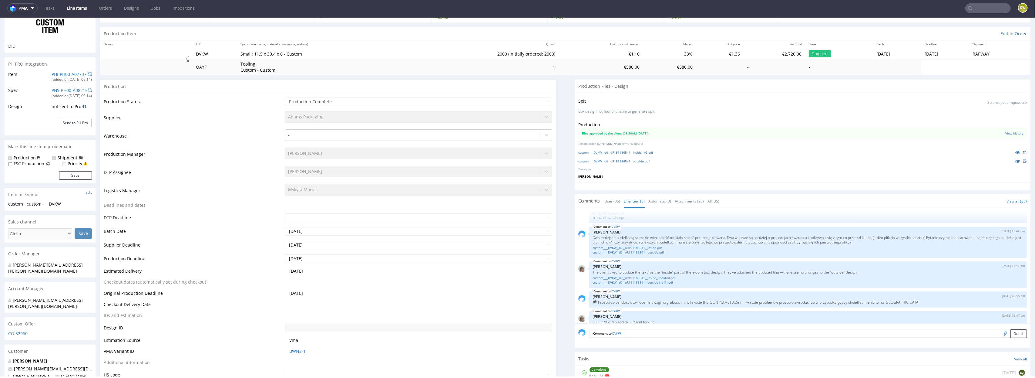
scroll to position [102, 0]
click at [642, 281] on link "custom____DVKW__d0__oR191186541__outside (1) (1).pdf" at bounding box center [808, 280] width 430 height 5
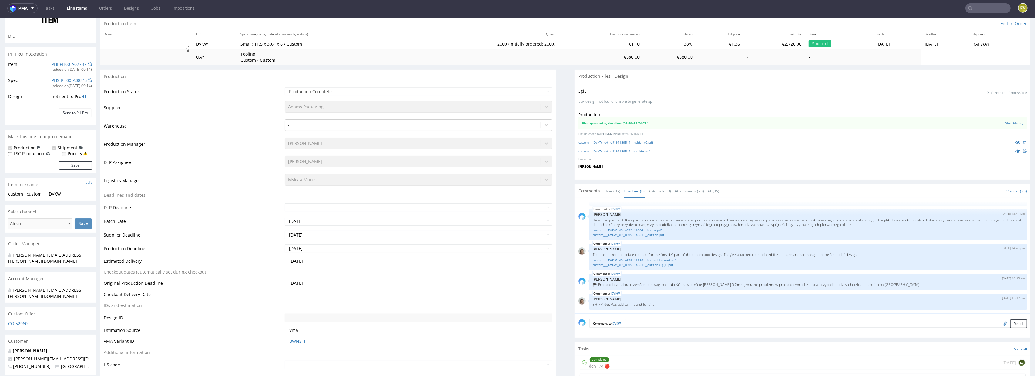
scroll to position [0, 0]
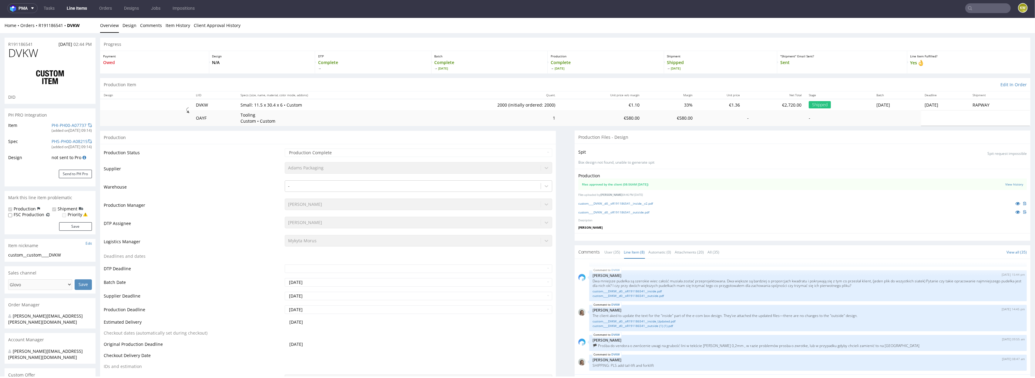
click at [22, 53] on span "DVKW" at bounding box center [23, 53] width 30 height 12
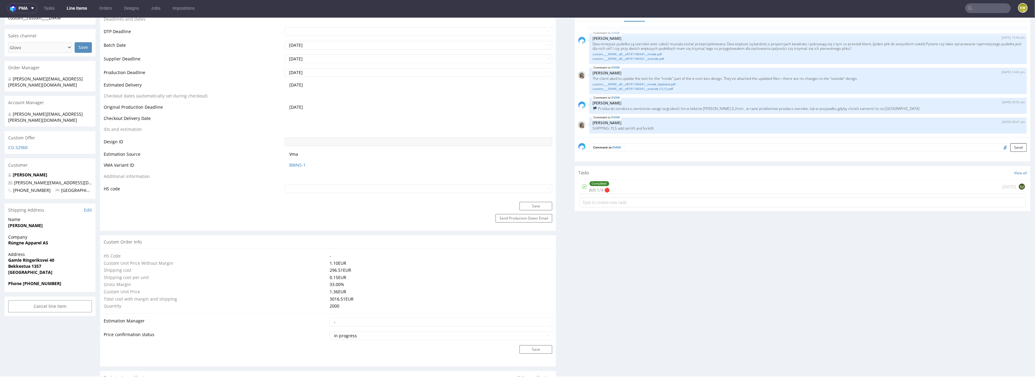
scroll to position [319, 0]
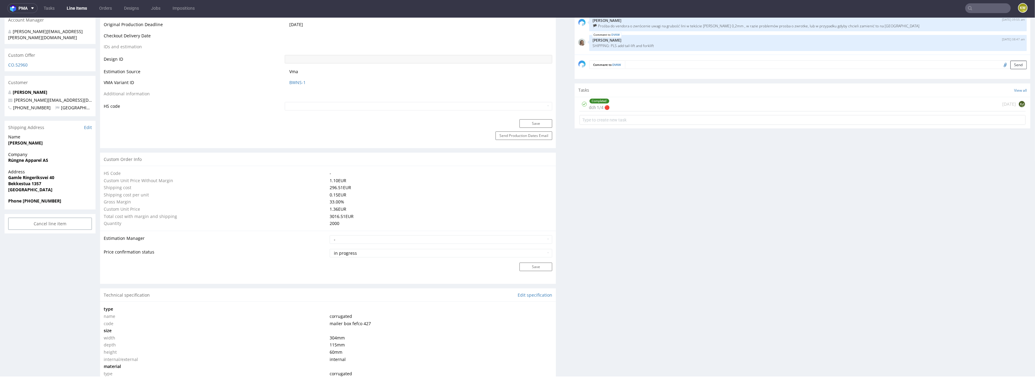
click at [24, 76] on div "Customer" at bounding box center [50, 82] width 91 height 13
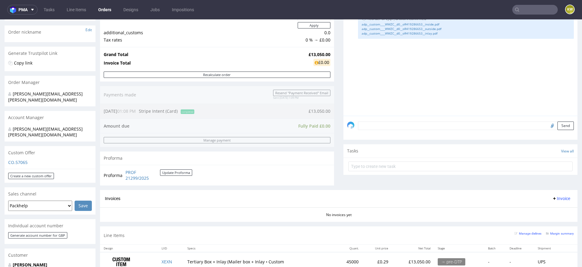
scroll to position [174, 0]
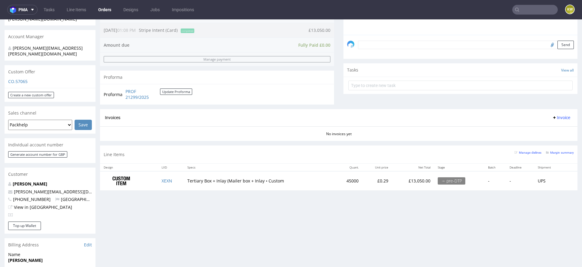
click at [177, 181] on td "XEXN" at bounding box center [171, 180] width 26 height 19
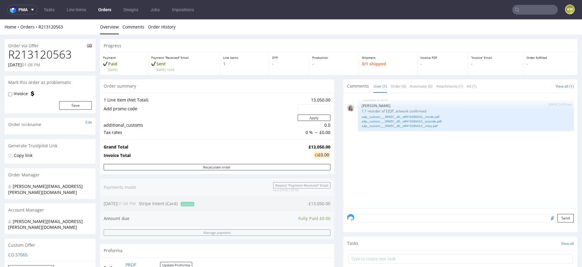
scroll to position [153, 0]
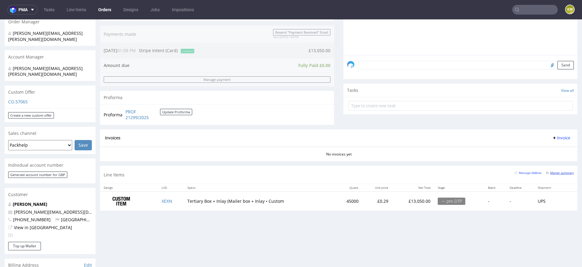
click at [557, 173] on small "Margin summary" at bounding box center [560, 172] width 28 height 3
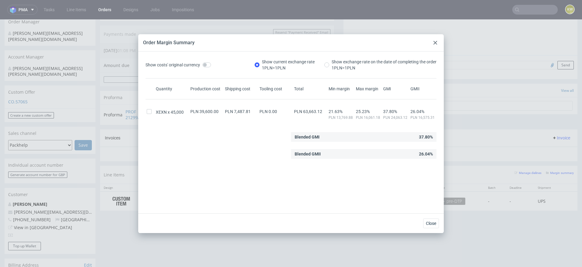
click at [313, 111] on span "PLN 63,663.12" at bounding box center [308, 111] width 28 height 5
copy span "63,663.12"
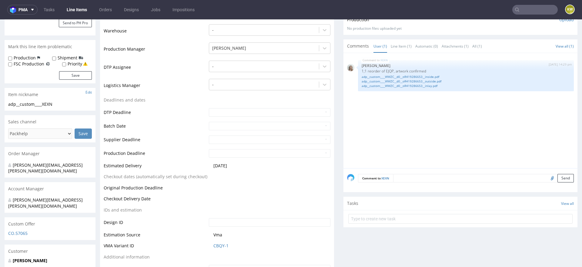
scroll to position [164, 0]
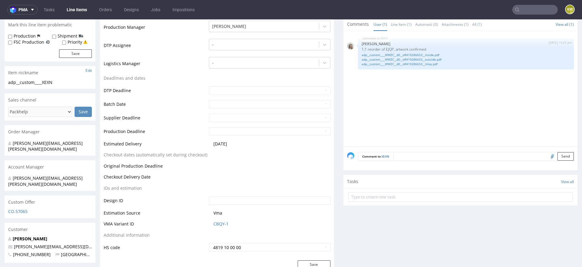
click at [233, 228] on td "CBQY-1" at bounding box center [268, 226] width 123 height 11
drag, startPoint x: 233, startPoint y: 225, endPoint x: 200, endPoint y: 224, distance: 32.5
click at [200, 225] on tr "VMA Variant ID CBQY-1" at bounding box center [217, 226] width 227 height 11
copy tr "CBQY-1"
click at [217, 226] on link "CBQY-1" at bounding box center [221, 224] width 15 height 6
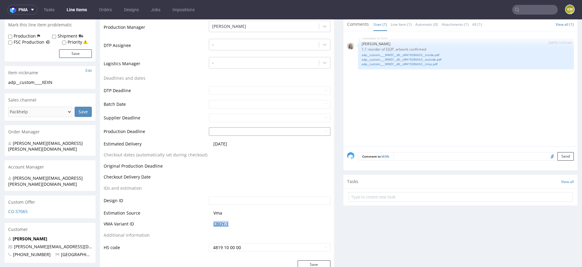
scroll to position [0, 0]
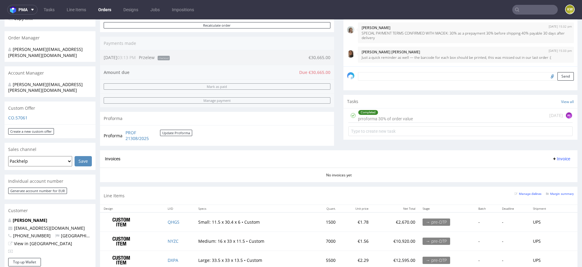
scroll to position [198, 0]
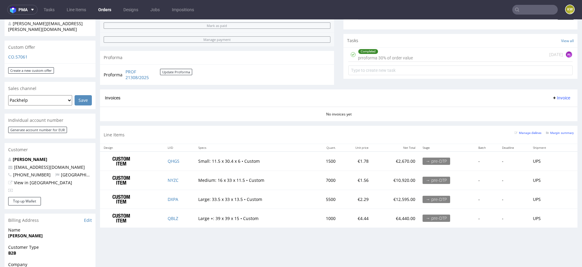
click at [182, 160] on td "QHGS" at bounding box center [179, 161] width 31 height 19
click at [182, 178] on td "NYZC" at bounding box center [179, 180] width 31 height 19
click at [187, 201] on td "DXPA" at bounding box center [179, 199] width 31 height 19
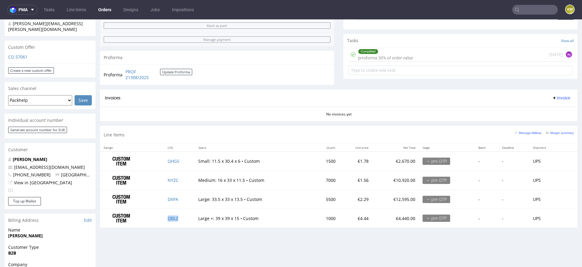
click at [184, 217] on td "QBLZ" at bounding box center [179, 218] width 31 height 19
click at [556, 132] on small "Margin summary" at bounding box center [560, 132] width 28 height 3
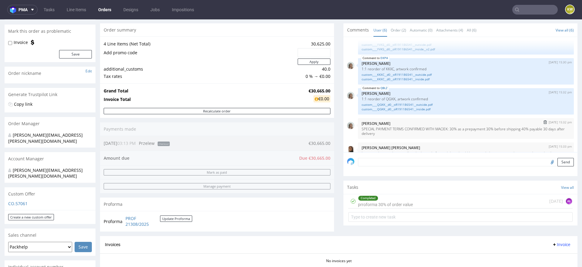
scroll to position [56, 0]
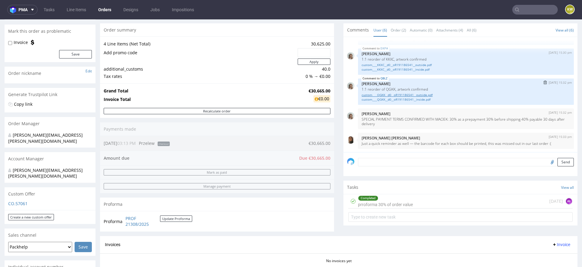
click at [409, 96] on link "custom____QGKK__d0__oR191186541__outside.pdf" at bounding box center [466, 95] width 209 height 5
click at [394, 98] on link "custom____QGKK__d0__oR191186541__inside.pdf" at bounding box center [466, 99] width 209 height 5
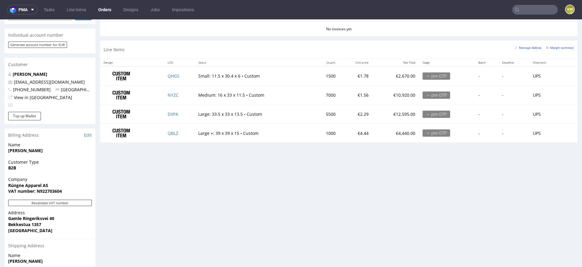
scroll to position [285, 0]
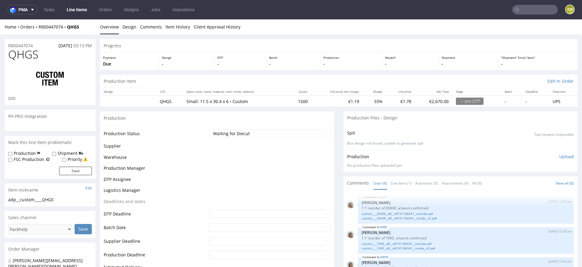
scroll to position [56, 0]
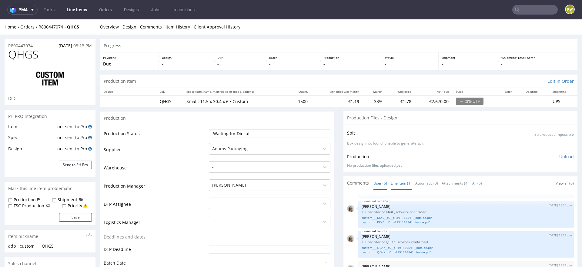
click at [402, 181] on link "Line Item (1)" at bounding box center [401, 183] width 21 height 13
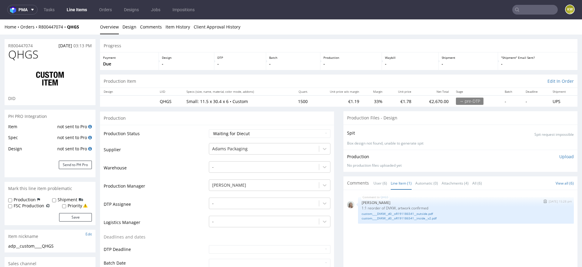
click at [386, 208] on p "1:1 reorder of DVKW, artwork confirmed" at bounding box center [466, 208] width 209 height 5
copy p "DVKW"
click at [404, 216] on link "custom____DVKW__d0__oR191186541__inside__v2.pdf" at bounding box center [466, 218] width 209 height 5
click at [416, 212] on link "custom____DVKW__d0__oR191186541__outside.pdf" at bounding box center [466, 214] width 209 height 5
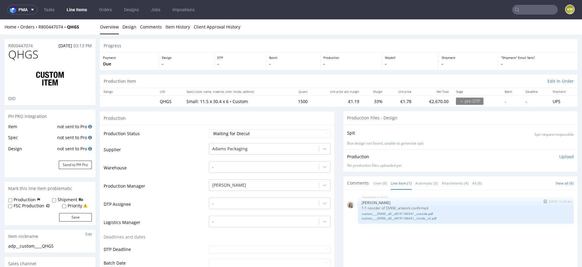
click at [412, 220] on div "QHGS 3rd Oct 25 | 15:28 pm Monika Poźniak 1:1 reorder of DVKW, artwork confirme…" at bounding box center [466, 210] width 216 height 26
click at [417, 217] on link "custom____DVKW__d0__oR191186541__inside__v2.pdf" at bounding box center [466, 218] width 209 height 5
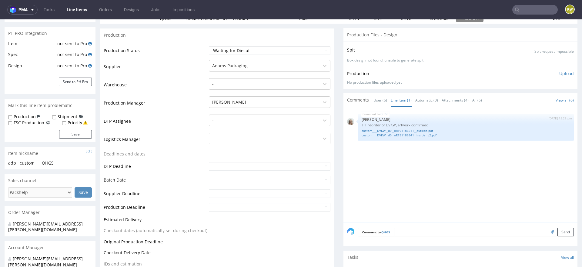
scroll to position [0, 0]
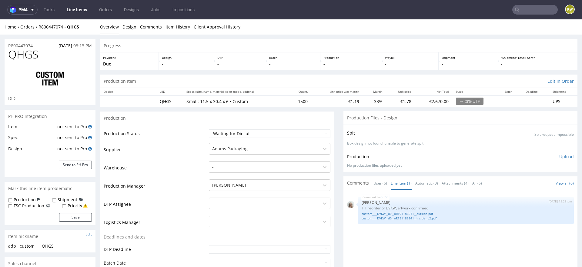
click at [31, 58] on span "QHGS" at bounding box center [23, 55] width 30 height 12
copy span "QHGS"
click at [387, 206] on p "1:1 reorder of DVKW, artwork confirmed" at bounding box center [466, 208] width 209 height 5
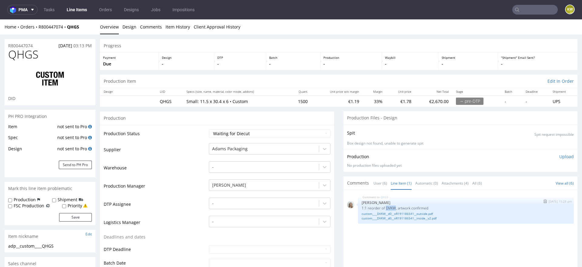
copy p "DVKW"
click at [363, 238] on div "QHGS 3rd Oct 25 | 15:28 pm Monika Poźniak 1:1 reorder of DVKW, artwork confirme…" at bounding box center [462, 250] width 231 height 112
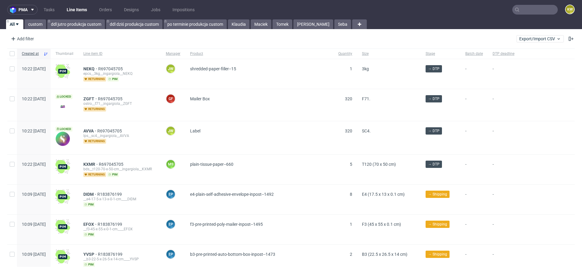
click at [536, 11] on input "text" at bounding box center [536, 10] width 46 height 10
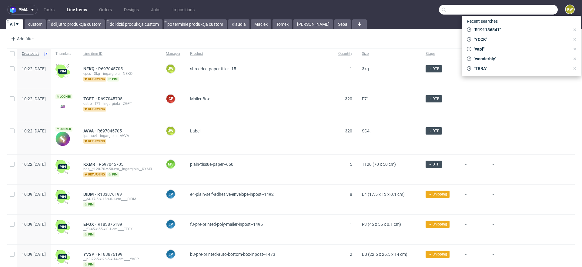
paste input "YVKS"
type input "YVKS"
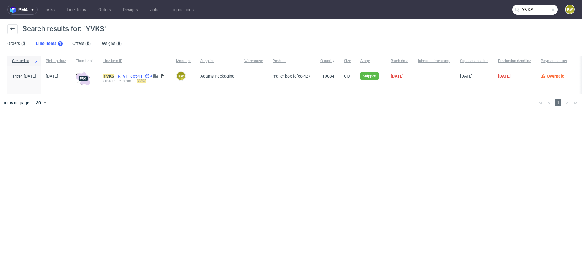
click at [144, 75] on span "R191186541" at bounding box center [131, 76] width 26 height 5
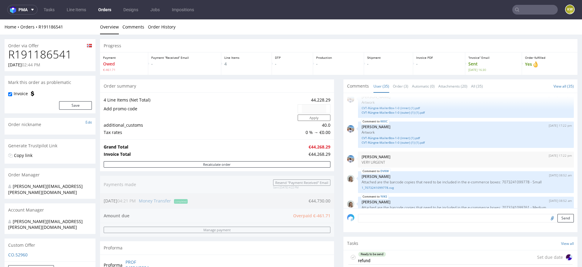
scroll to position [59, 0]
click at [398, 142] on link "CVT-Rúngne-MailerBox-1-0 (outer) (1) (1).pdf" at bounding box center [466, 142] width 209 height 5
click at [392, 137] on link "CVT-Rúngne-MailerBox-1-0 (inner) (1).pdf" at bounding box center [466, 138] width 209 height 5
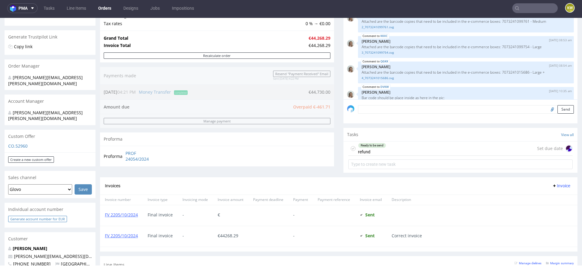
scroll to position [131, 0]
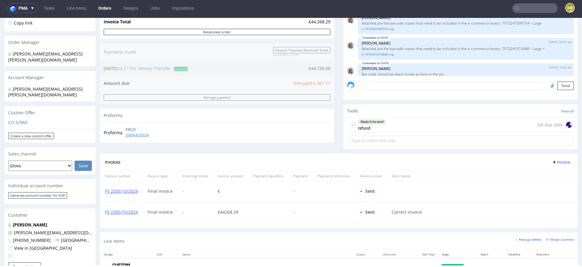
click at [26, 209] on div "Customer" at bounding box center [50, 215] width 91 height 13
click at [25, 209] on div "Customer" at bounding box center [50, 215] width 91 height 13
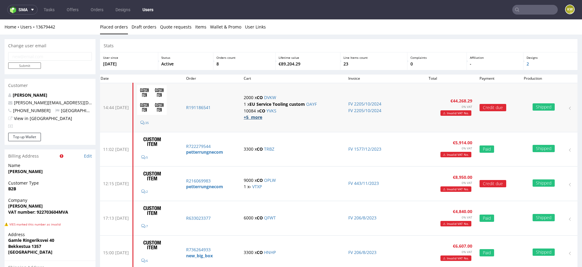
click at [262, 118] on strong "+5 more" at bounding box center [253, 117] width 19 height 6
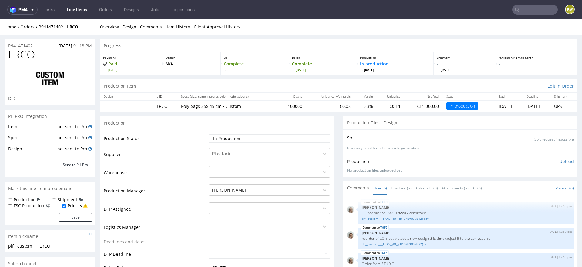
scroll to position [22, 0]
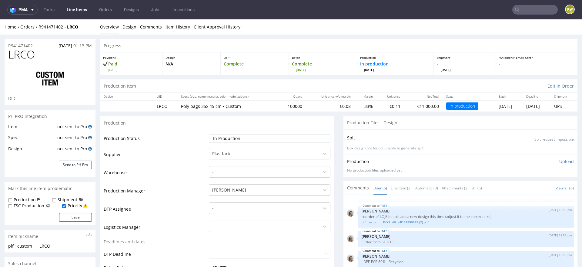
click at [24, 53] on span "LRCO" at bounding box center [21, 55] width 27 height 12
copy span "LRCO"
click at [81, 11] on link "Line Items" at bounding box center [77, 10] width 28 height 10
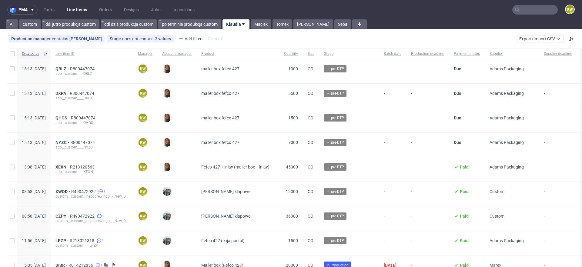
scroll to position [90, 0]
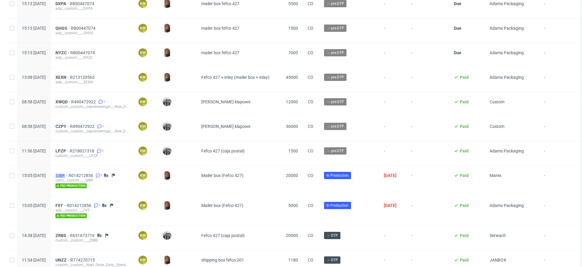
click at [69, 175] on span "SIBR" at bounding box center [62, 175] width 13 height 5
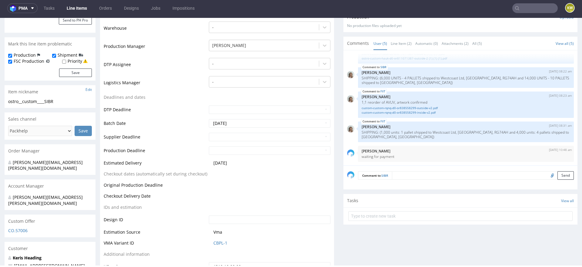
scroll to position [145, 0]
drag, startPoint x: 236, startPoint y: 244, endPoint x: 197, endPoint y: 243, distance: 38.5
click at [197, 243] on tr "VMA Variant ID CBPL-1" at bounding box center [217, 243] width 227 height 11
copy tr "CBPL-1"
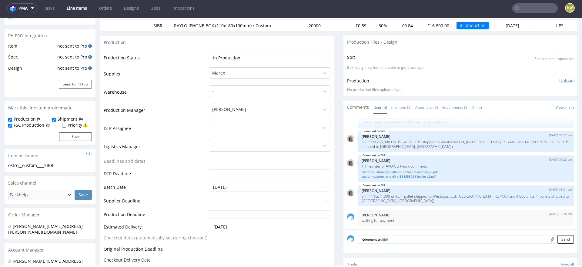
scroll to position [66, 0]
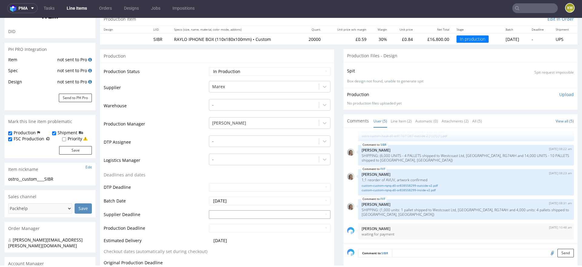
click at [229, 215] on input "text" at bounding box center [270, 215] width 122 height 8
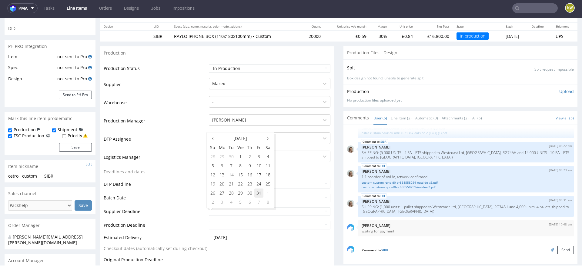
click at [257, 194] on td "31" at bounding box center [259, 193] width 9 height 9
type input "[DATE]"
click at [239, 224] on input "text" at bounding box center [270, 225] width 122 height 8
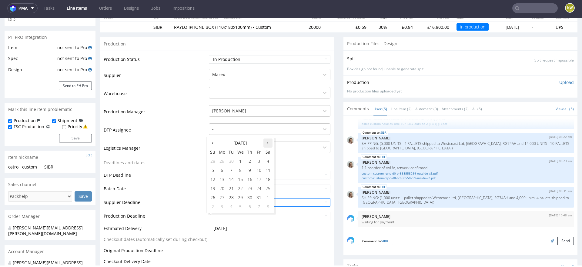
click at [267, 144] on icon at bounding box center [268, 143] width 2 height 4
click at [232, 171] on td "4" at bounding box center [231, 170] width 9 height 9
type input "[DATE]"
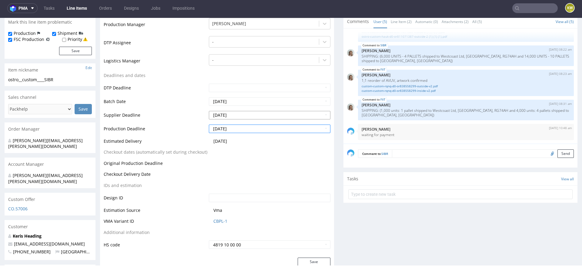
scroll to position [181, 0]
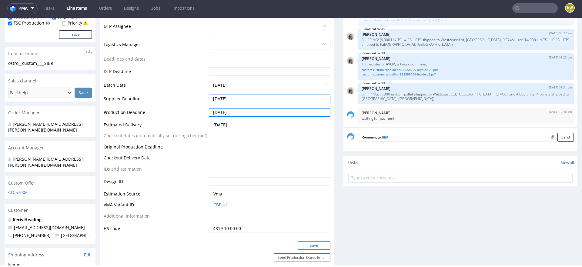
click at [304, 246] on button "Save" at bounding box center [314, 245] width 33 height 8
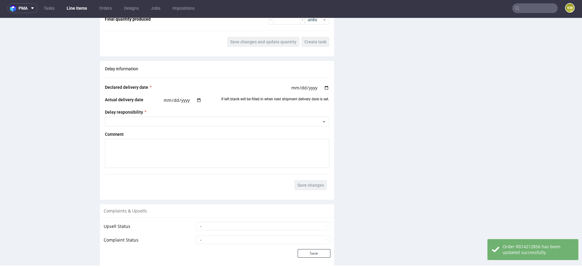
scroll to position [1102, 0]
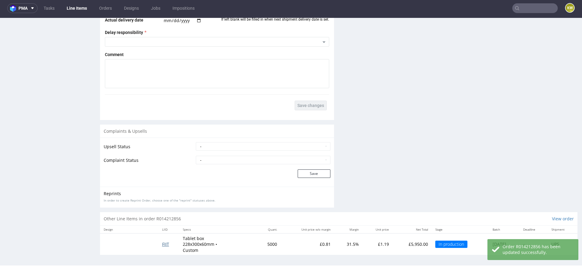
click at [164, 241] on span "FIIT" at bounding box center [165, 244] width 7 height 6
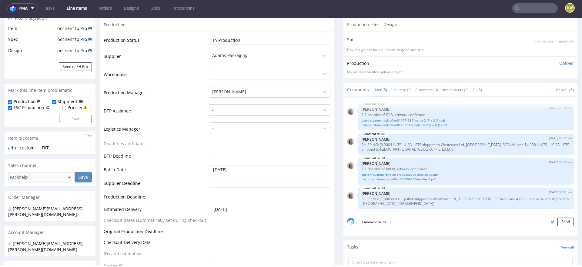
scroll to position [20, 0]
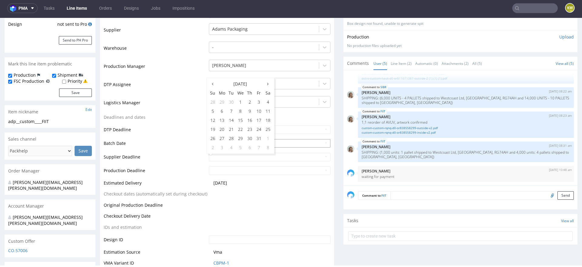
click at [259, 138] on td "31" at bounding box center [259, 138] width 9 height 9
type input "[DATE]"
click at [251, 165] on td "[DATE]" at bounding box center [268, 159] width 123 height 14
click at [248, 171] on input "text" at bounding box center [270, 171] width 122 height 8
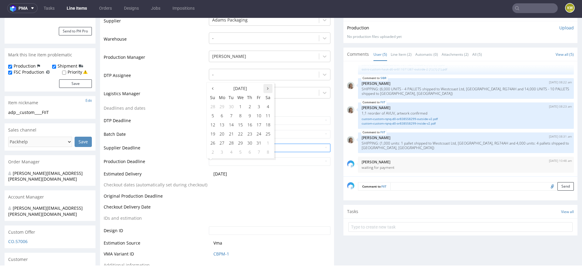
click at [268, 88] on th at bounding box center [268, 88] width 9 height 9
click at [232, 115] on td "4" at bounding box center [231, 115] width 9 height 9
type input "[DATE]"
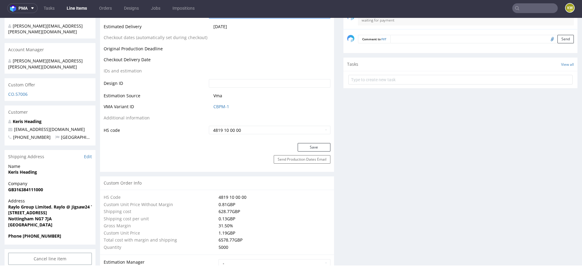
scroll to position [288, 0]
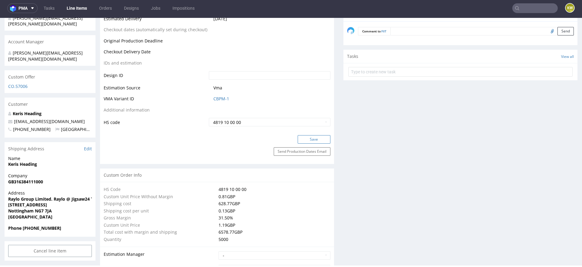
click at [316, 139] on button "Save" at bounding box center [314, 139] width 33 height 8
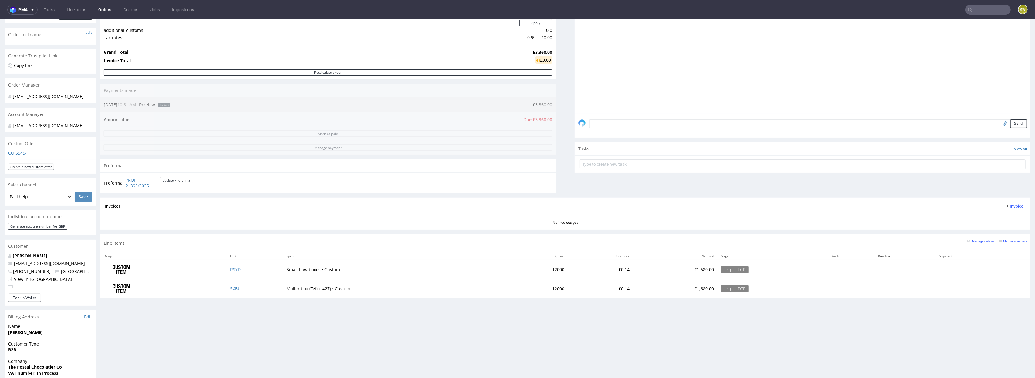
scroll to position [130, 0]
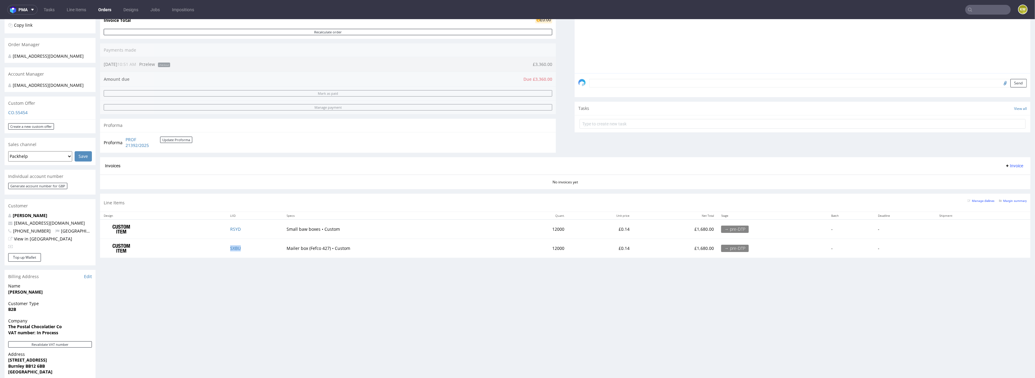
click at [233, 254] on td "SXBU" at bounding box center [255, 248] width 56 height 19
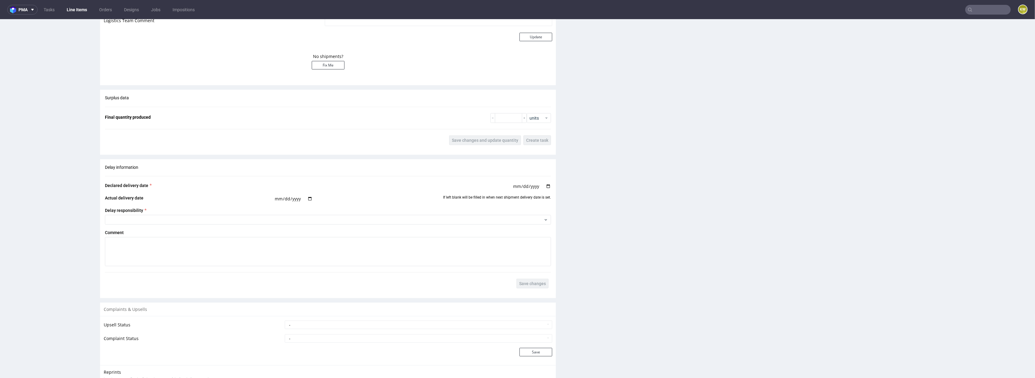
scroll to position [924, 0]
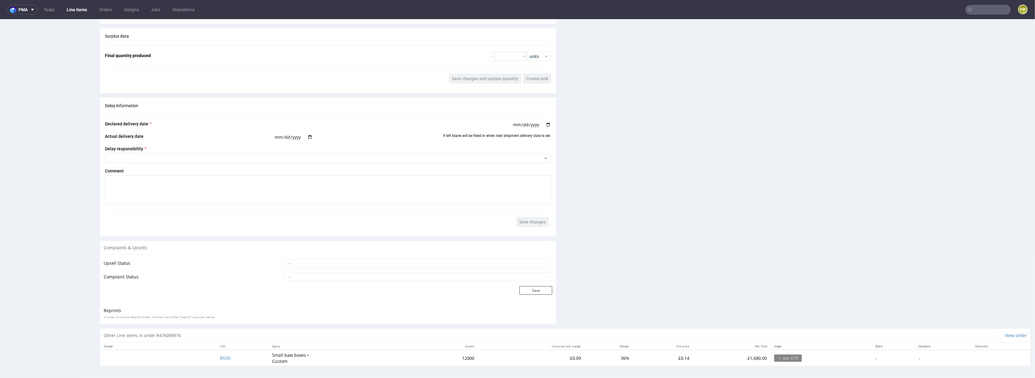
click at [221, 354] on td "RSYD" at bounding box center [243, 358] width 52 height 16
click at [221, 355] on td "RSYD" at bounding box center [243, 358] width 52 height 16
click at [223, 358] on span "RSYD" at bounding box center [225, 358] width 11 height 6
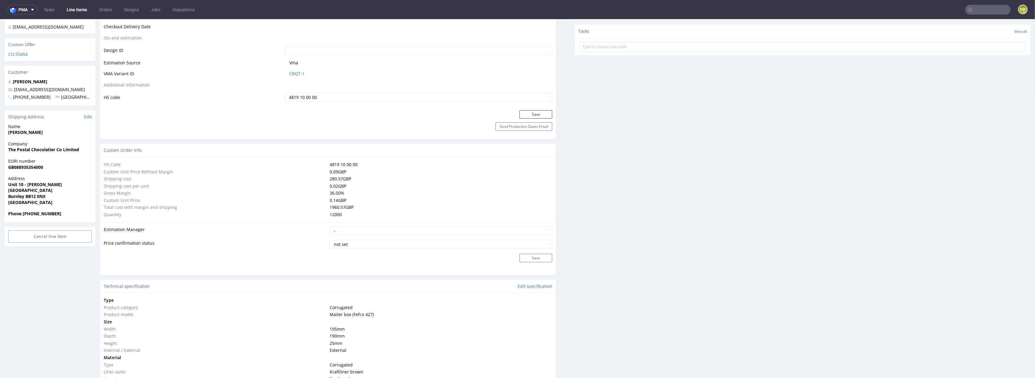
scroll to position [254, 0]
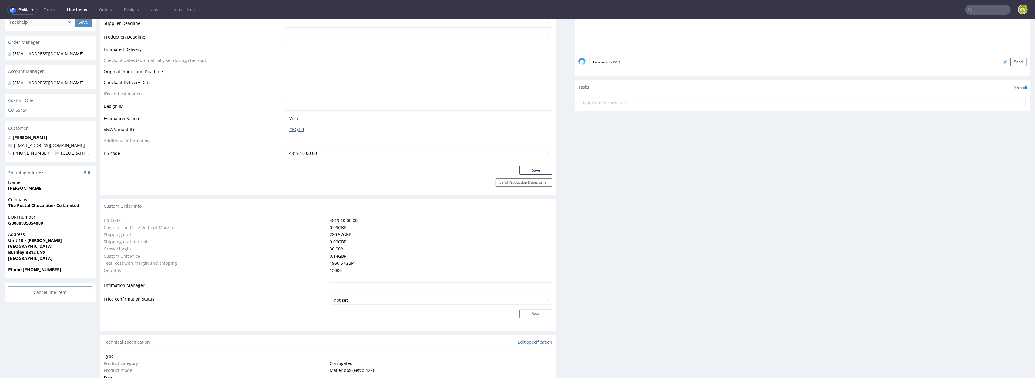
click at [295, 130] on link "CBQT-1" at bounding box center [296, 129] width 15 height 6
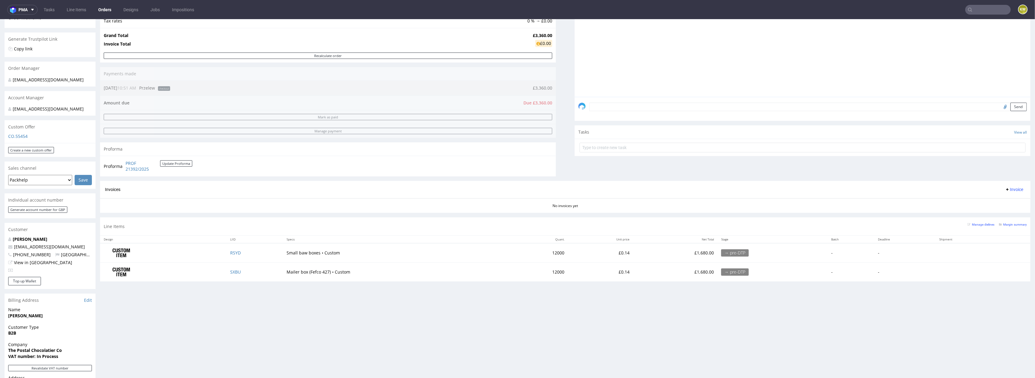
scroll to position [133, 0]
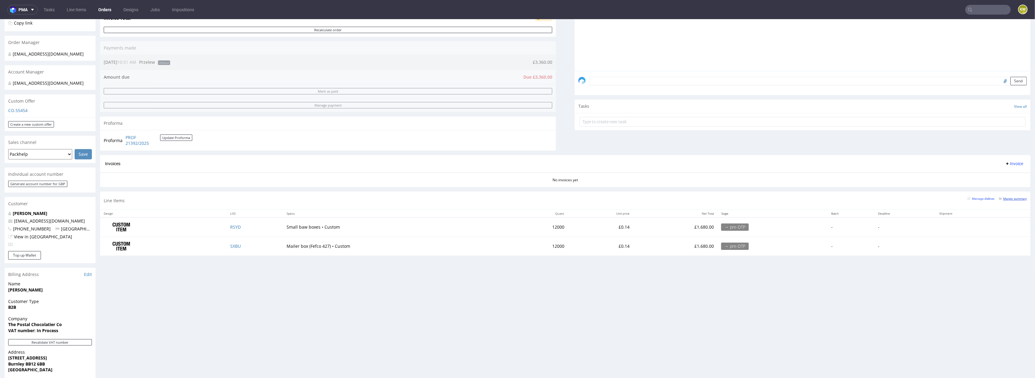
click at [1020, 200] on small "Margin summary" at bounding box center [1013, 198] width 28 height 3
click at [1007, 199] on small "Margin summary" at bounding box center [1013, 198] width 28 height 3
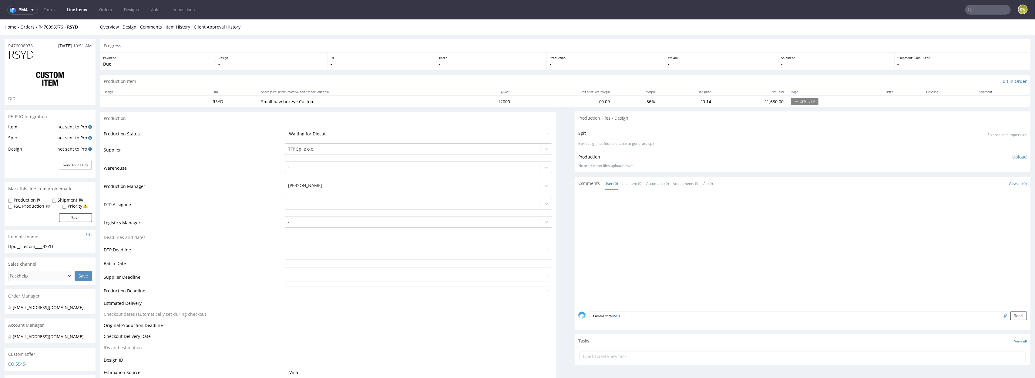
click at [75, 8] on link "Line Items" at bounding box center [77, 10] width 28 height 10
